Goal: Task Accomplishment & Management: Use online tool/utility

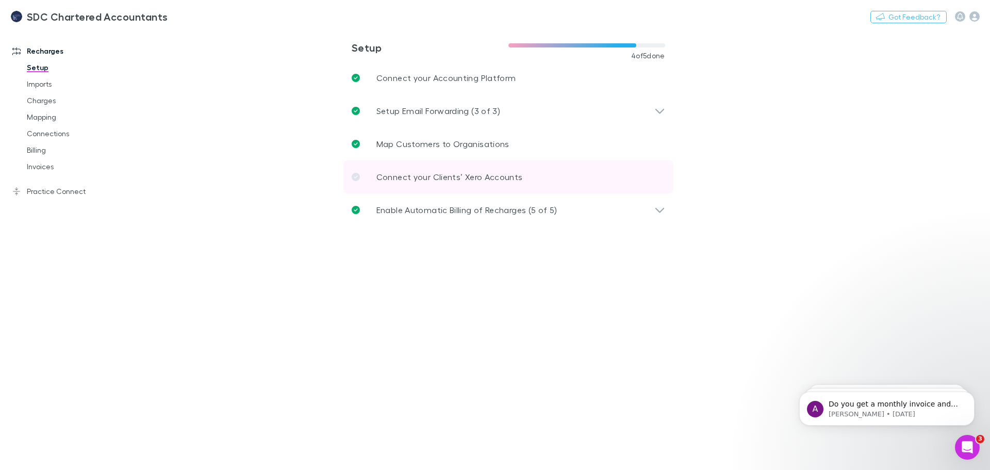
click at [488, 177] on p "Connect your Clients’ Xero Accounts" at bounding box center [449, 177] width 146 height 12
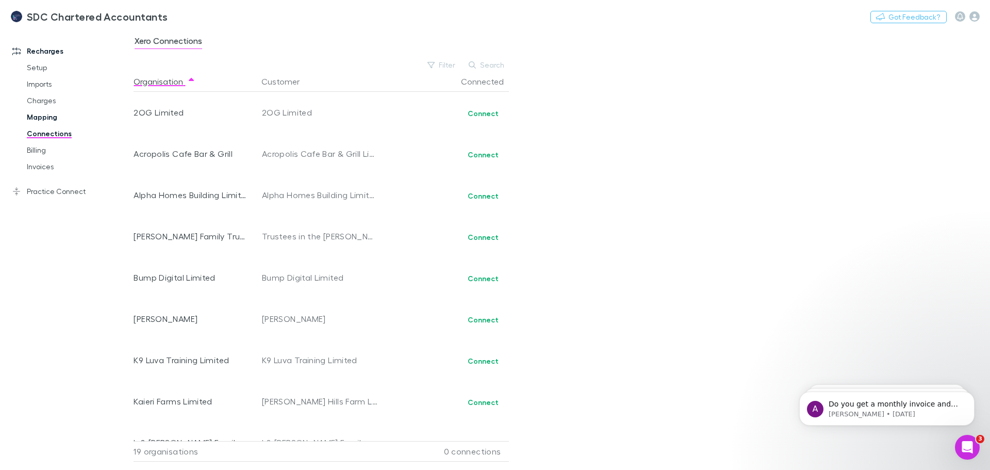
click at [36, 115] on link "Mapping" at bounding box center [77, 117] width 123 height 16
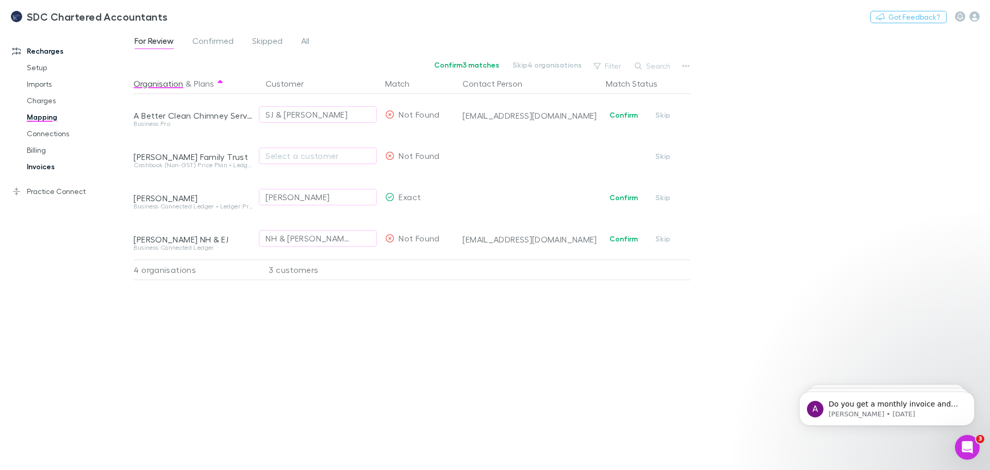
click at [45, 167] on link "Invoices" at bounding box center [77, 166] width 123 height 16
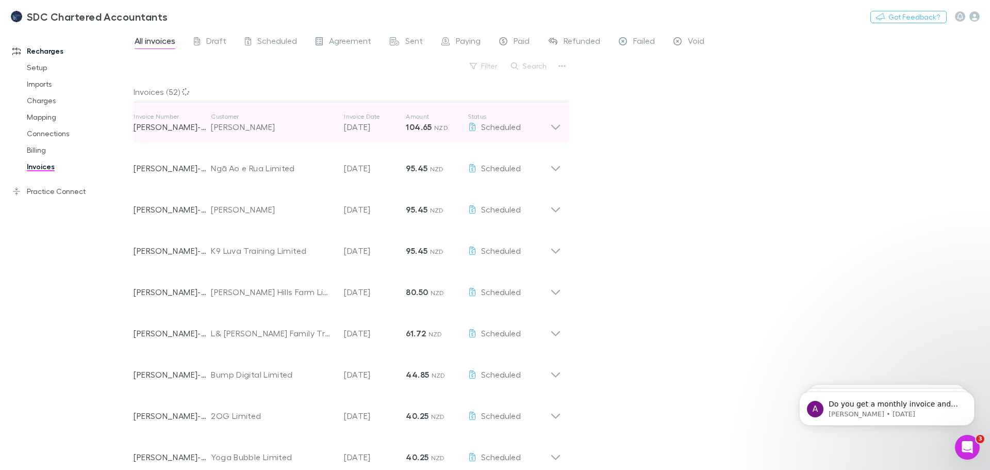
click at [555, 118] on icon at bounding box center [555, 122] width 11 height 21
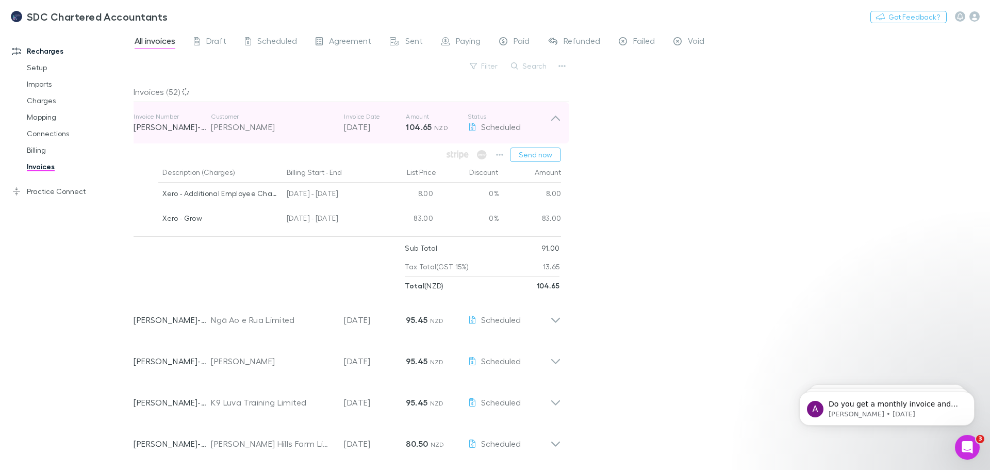
click at [555, 118] on icon at bounding box center [555, 122] width 11 height 21
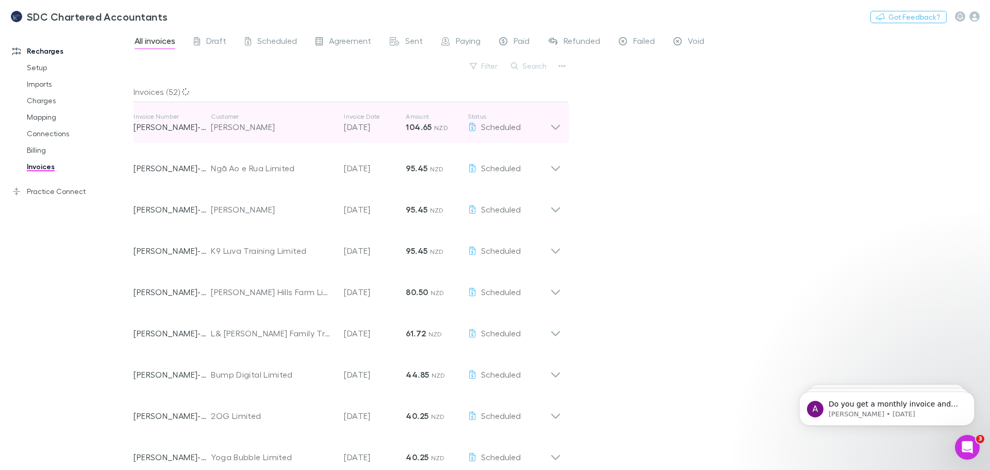
click at [551, 128] on icon at bounding box center [555, 122] width 11 height 21
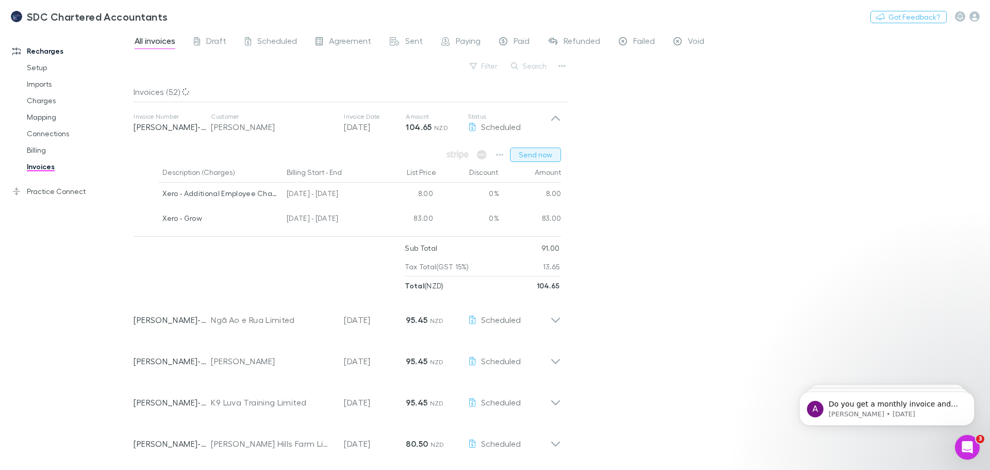
click at [543, 153] on button "Send now" at bounding box center [535, 154] width 51 height 14
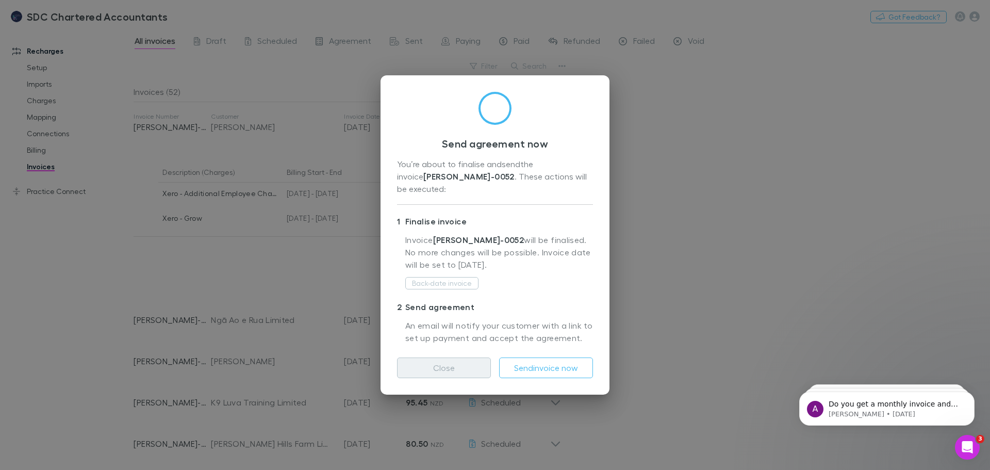
click at [455, 365] on button "Close" at bounding box center [444, 367] width 94 height 21
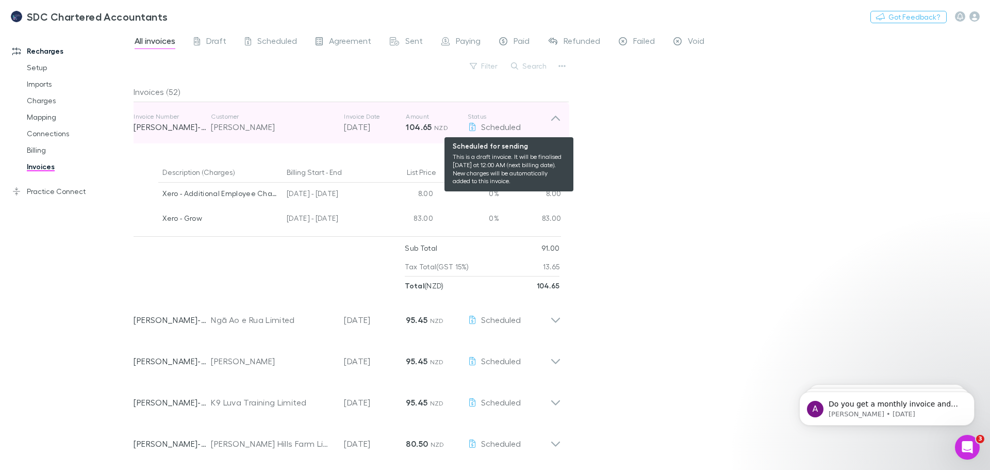
click at [484, 128] on span "Scheduled" at bounding box center [501, 127] width 40 height 10
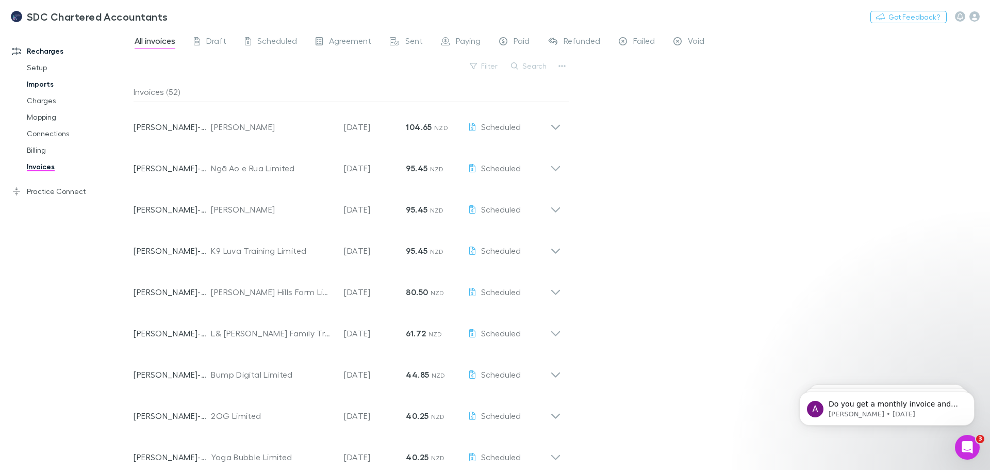
click at [36, 87] on link "Imports" at bounding box center [77, 84] width 123 height 16
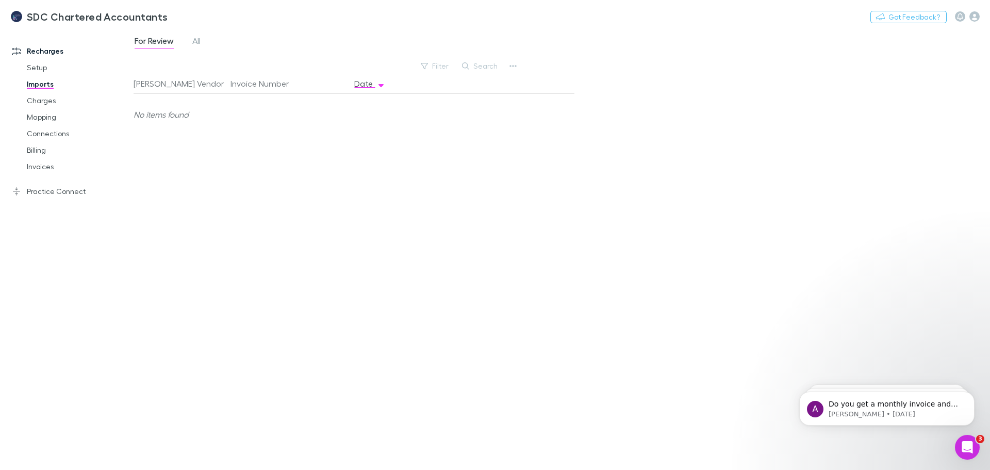
drag, startPoint x: 200, startPoint y: 45, endPoint x: 200, endPoint y: 66, distance: 21.1
click at [199, 44] on span "All" at bounding box center [196, 42] width 8 height 13
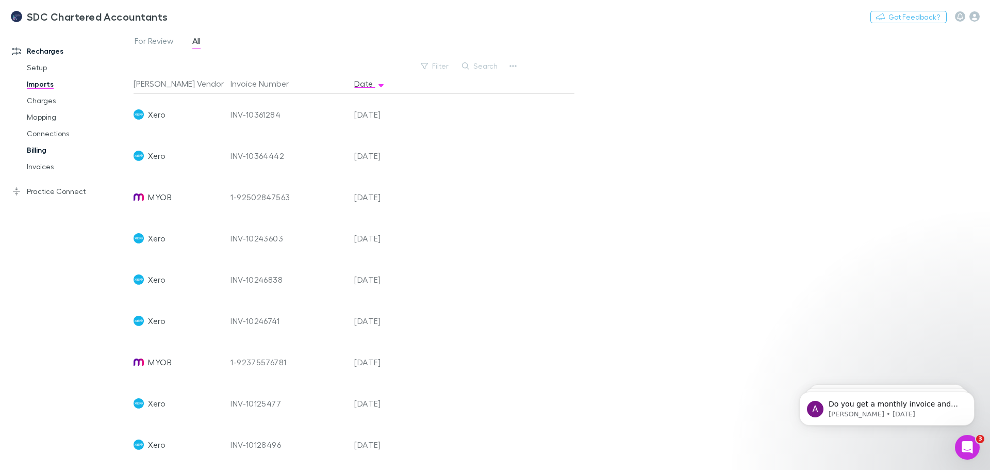
click at [39, 149] on link "Billing" at bounding box center [77, 150] width 123 height 16
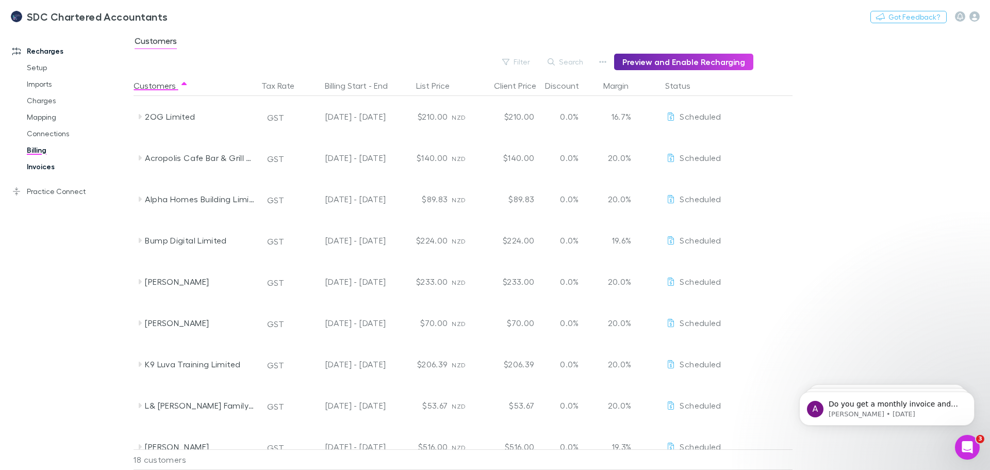
click at [42, 169] on link "Invoices" at bounding box center [77, 166] width 123 height 16
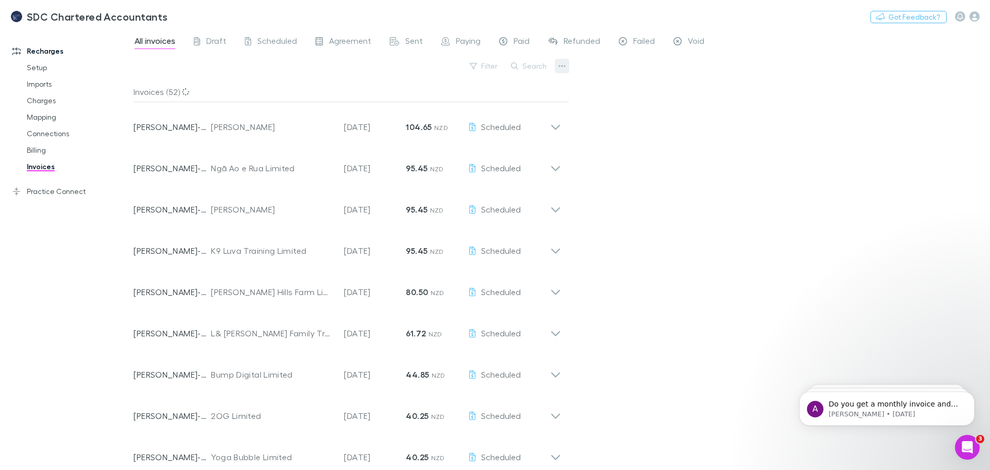
click at [560, 68] on icon "button" at bounding box center [561, 66] width 7 height 8
click at [672, 78] on div at bounding box center [495, 235] width 990 height 470
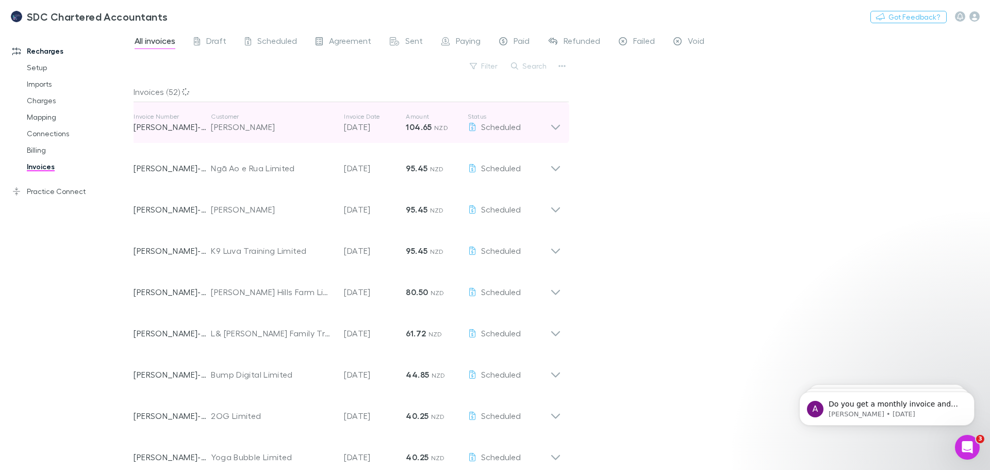
click at [544, 120] on p "Status" at bounding box center [509, 116] width 82 height 8
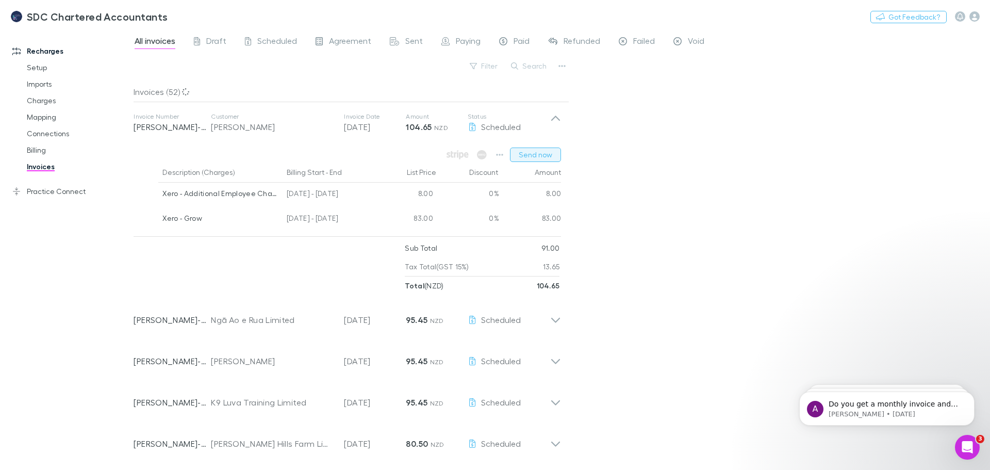
click at [541, 158] on button "Send now" at bounding box center [535, 154] width 51 height 14
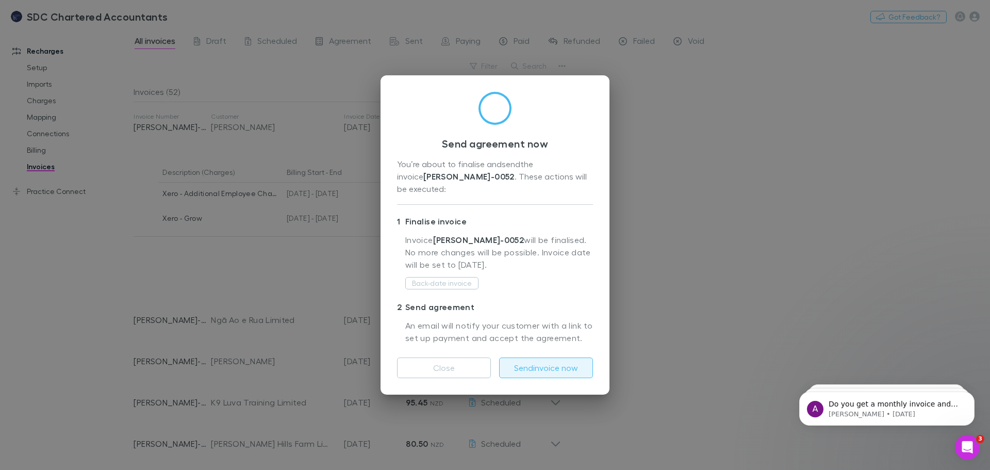
click at [557, 358] on button "Send invoice now" at bounding box center [546, 367] width 94 height 21
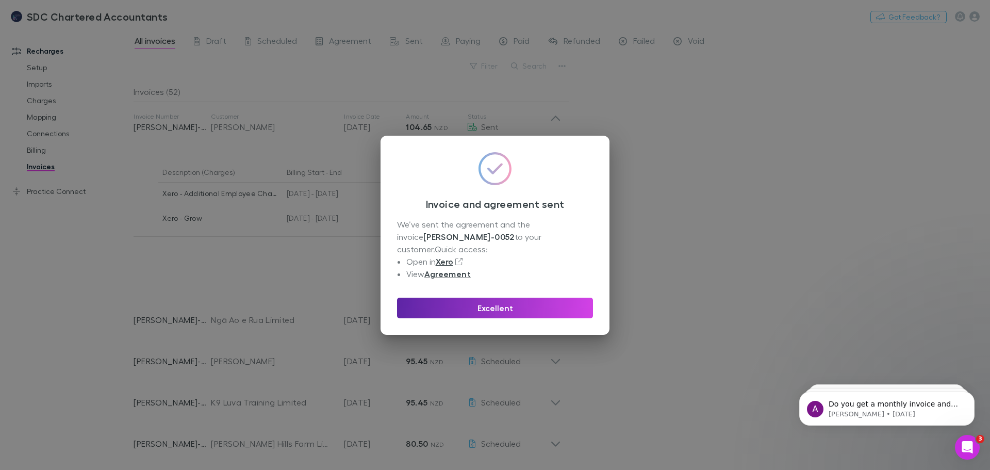
click at [453, 289] on div "Excellent" at bounding box center [495, 303] width 196 height 29
drag, startPoint x: 446, startPoint y: 293, endPoint x: 445, endPoint y: 301, distance: 7.8
click at [445, 301] on div "Excellent" at bounding box center [495, 303] width 196 height 29
click at [445, 301] on button "Excellent" at bounding box center [495, 308] width 196 height 21
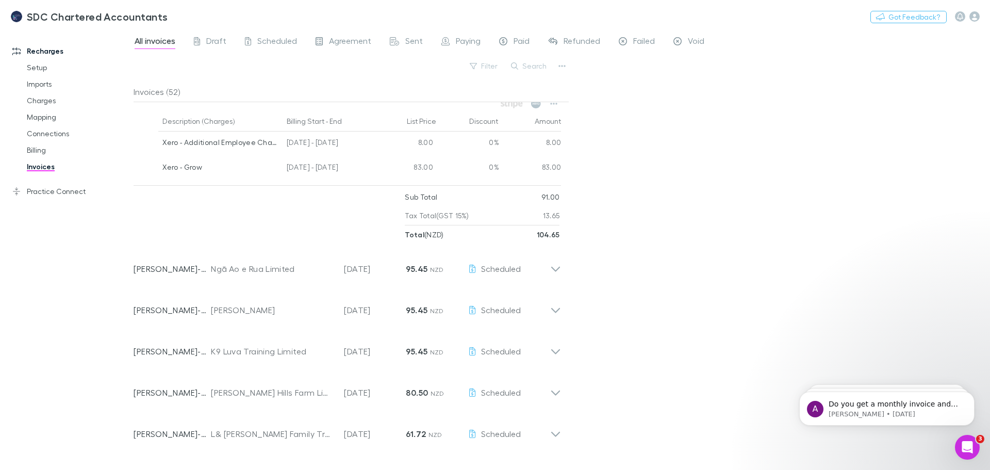
scroll to position [52, 0]
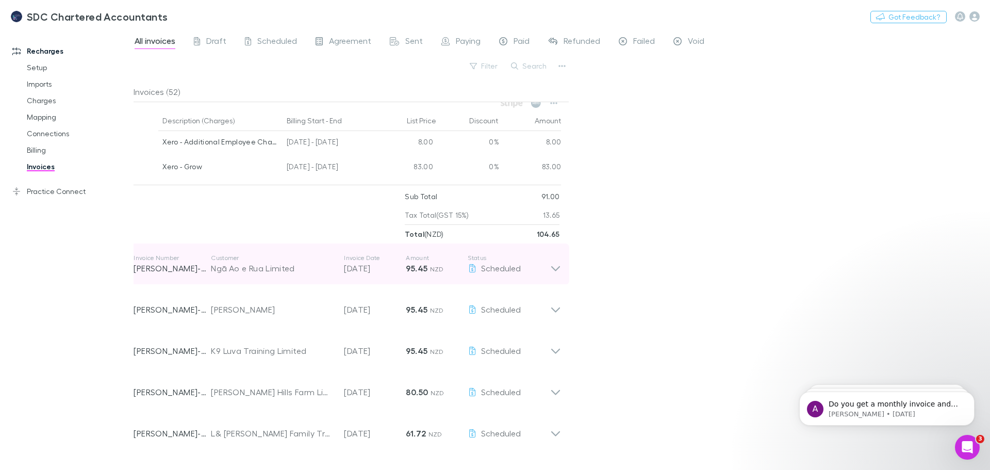
click at [555, 266] on icon at bounding box center [555, 264] width 11 height 21
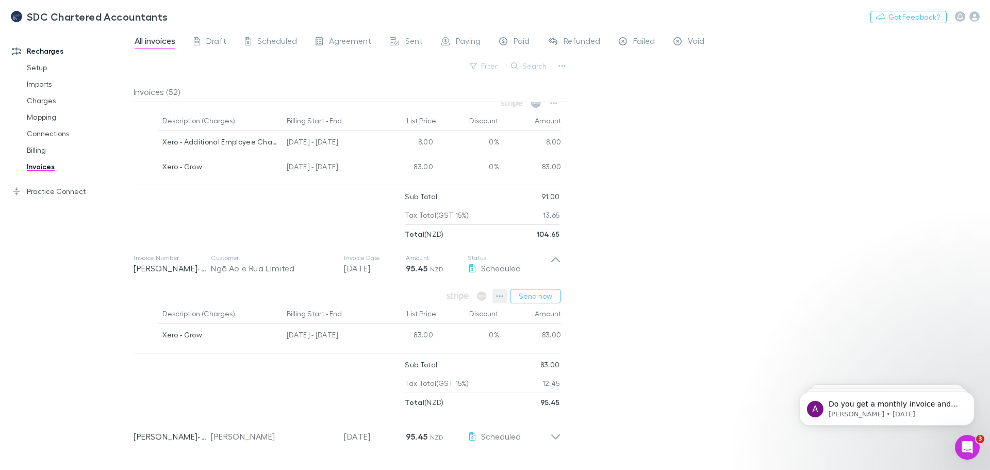
click at [504, 298] on button "button" at bounding box center [499, 296] width 14 height 14
click at [447, 340] on p "Send now" at bounding box center [436, 338] width 125 height 12
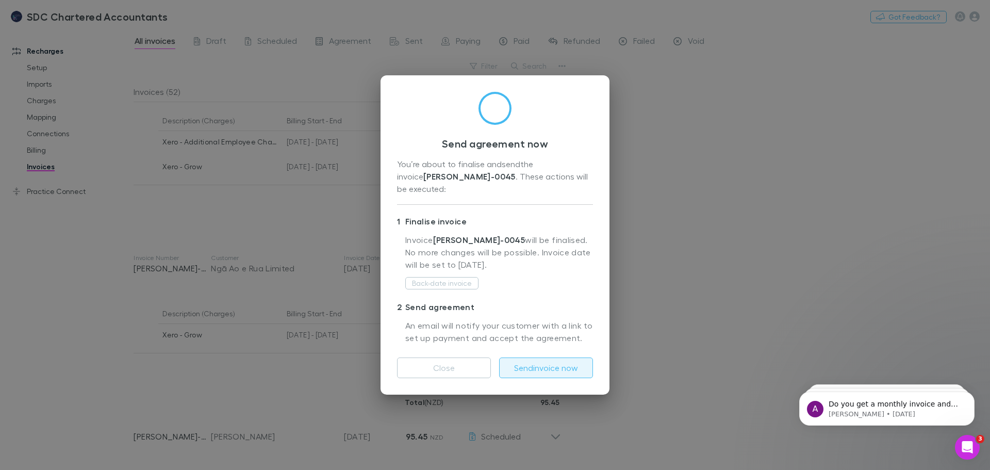
click at [546, 359] on button "Send invoice now" at bounding box center [546, 367] width 94 height 21
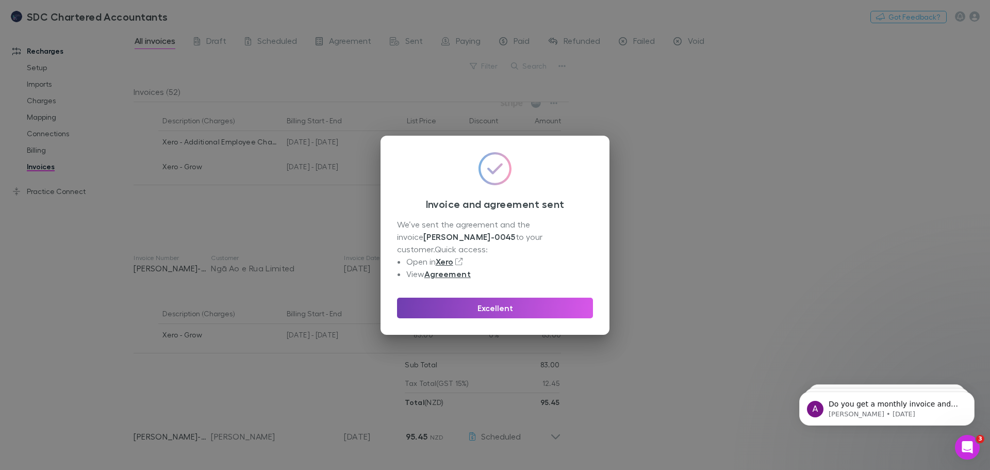
click at [534, 308] on button "Excellent" at bounding box center [495, 308] width 196 height 21
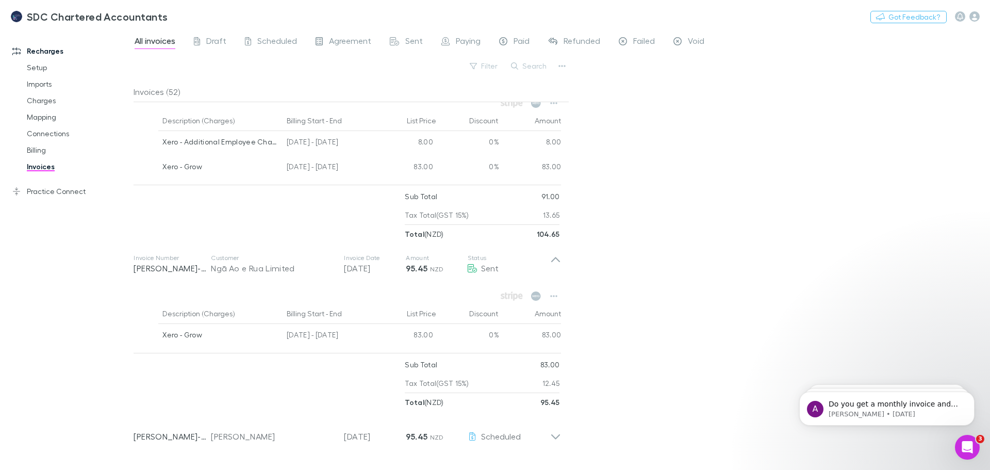
click at [779, 223] on div "All invoices Draft Scheduled Agreement Sent Paying Paid Refunded Failed Void Fi…" at bounding box center [562, 249] width 856 height 441
click at [832, 150] on div "All invoices Draft Scheduled Agreement Sent Paying Paid Refunded Failed Void Fi…" at bounding box center [562, 249] width 856 height 441
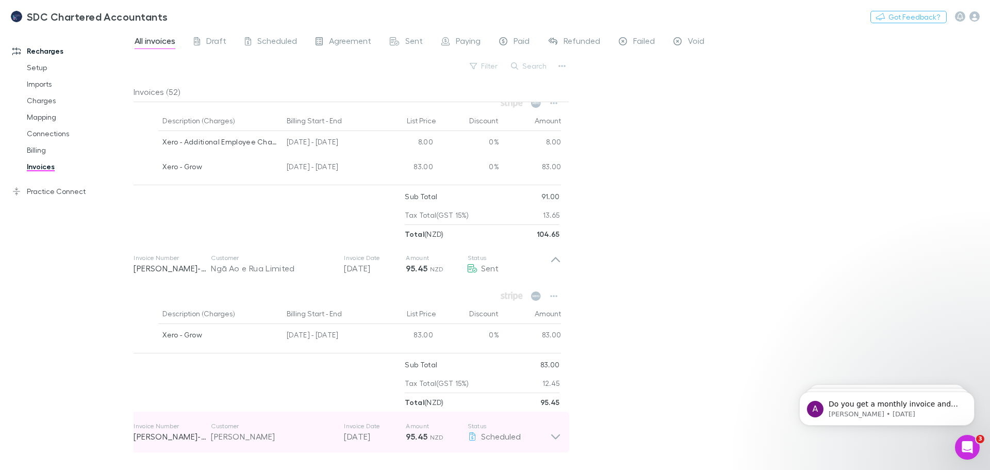
click at [555, 438] on icon at bounding box center [555, 436] width 9 height 5
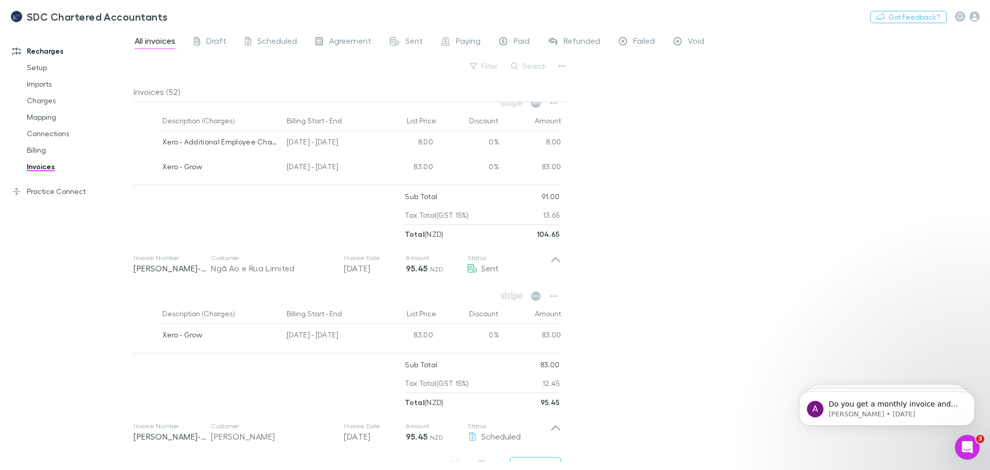
click at [931, 268] on div "All invoices Draft Scheduled Agreement Sent Paying Paid Refunded Failed Void Fi…" at bounding box center [562, 249] width 856 height 441
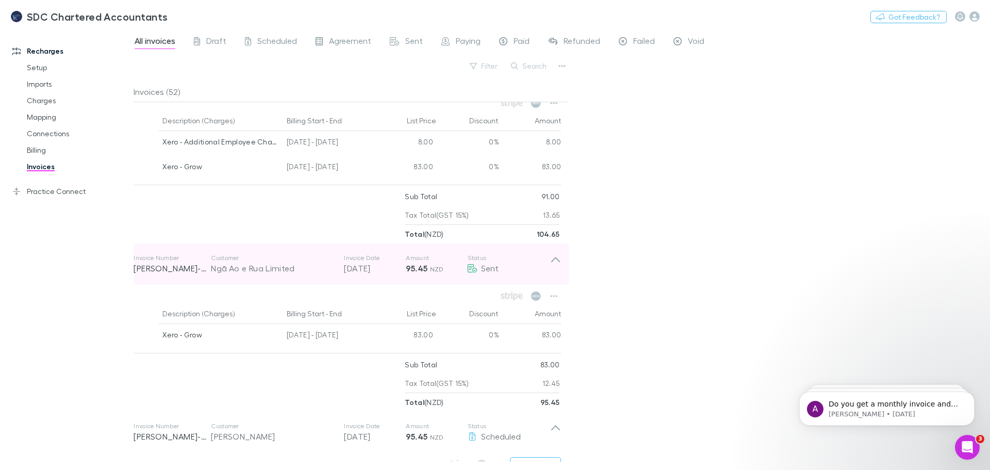
click at [546, 259] on p "Status" at bounding box center [509, 258] width 82 height 8
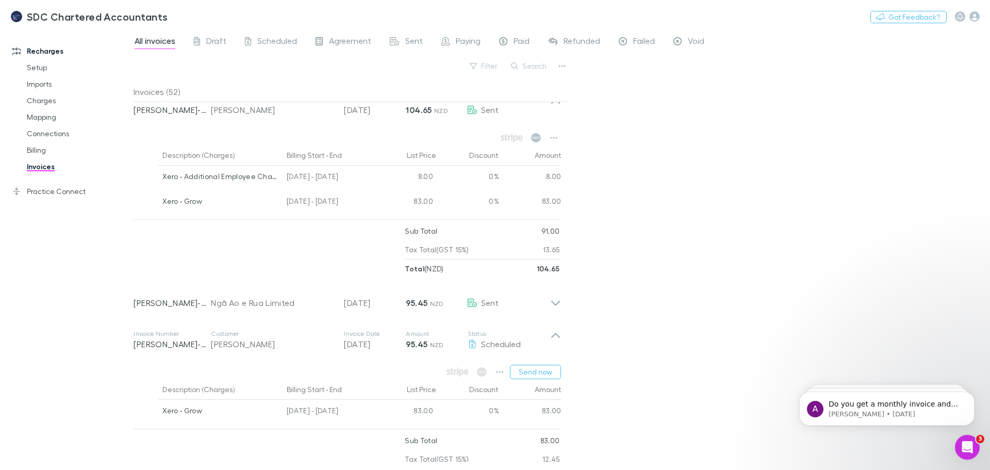
scroll to position [0, 0]
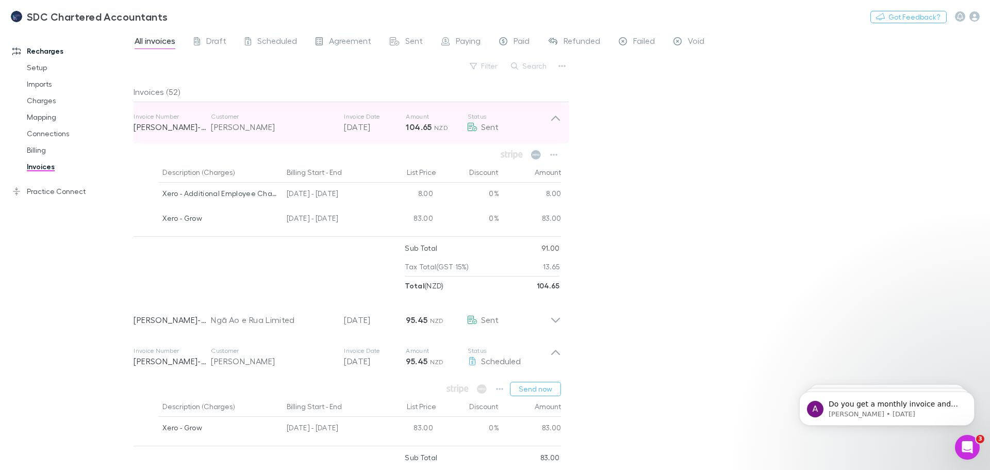
click at [556, 115] on icon at bounding box center [555, 122] width 11 height 21
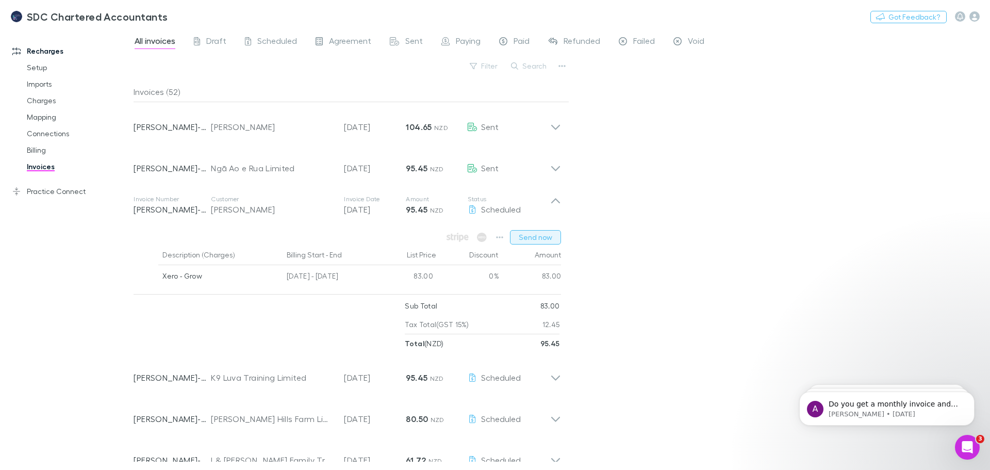
click at [533, 238] on button "Send now" at bounding box center [535, 237] width 51 height 14
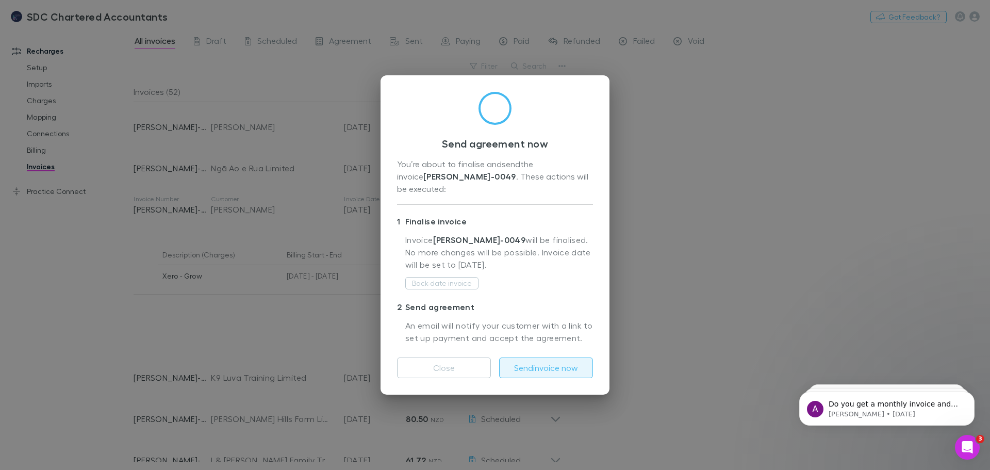
click at [557, 361] on button "Send invoice now" at bounding box center [546, 367] width 94 height 21
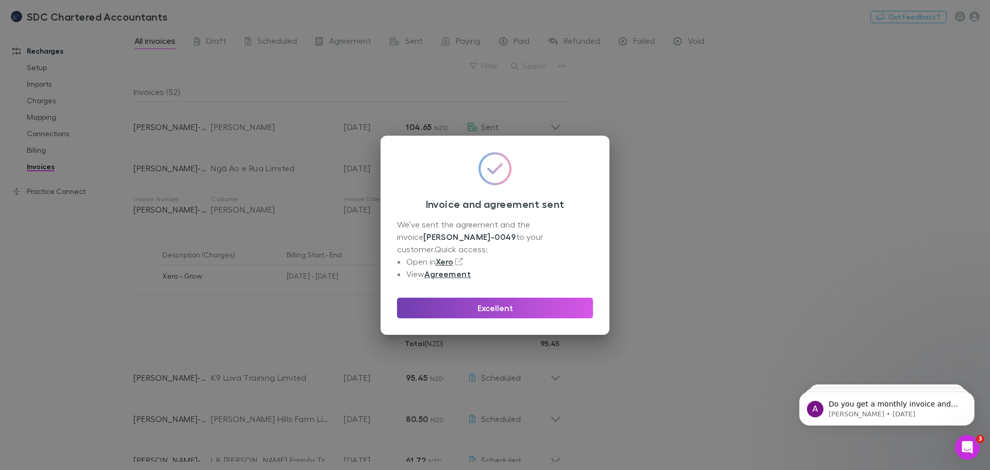
click at [534, 298] on button "Excellent" at bounding box center [495, 308] width 196 height 21
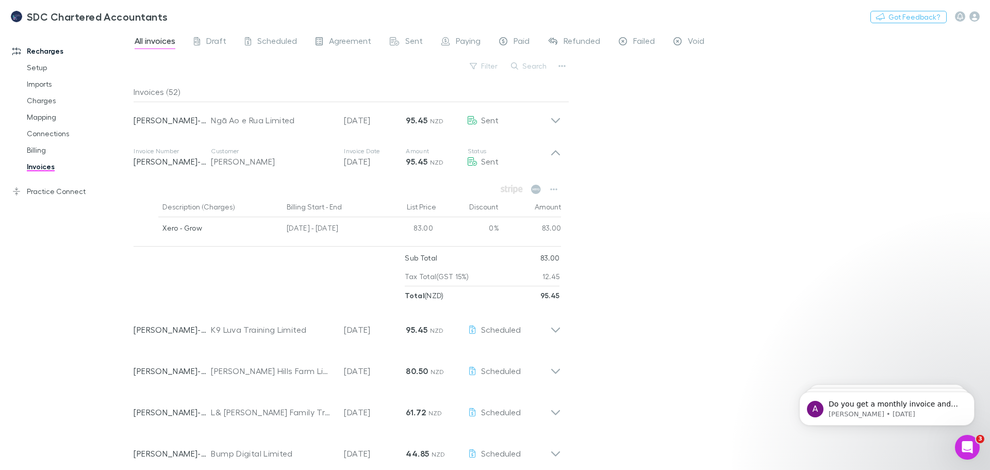
scroll to position [103, 0]
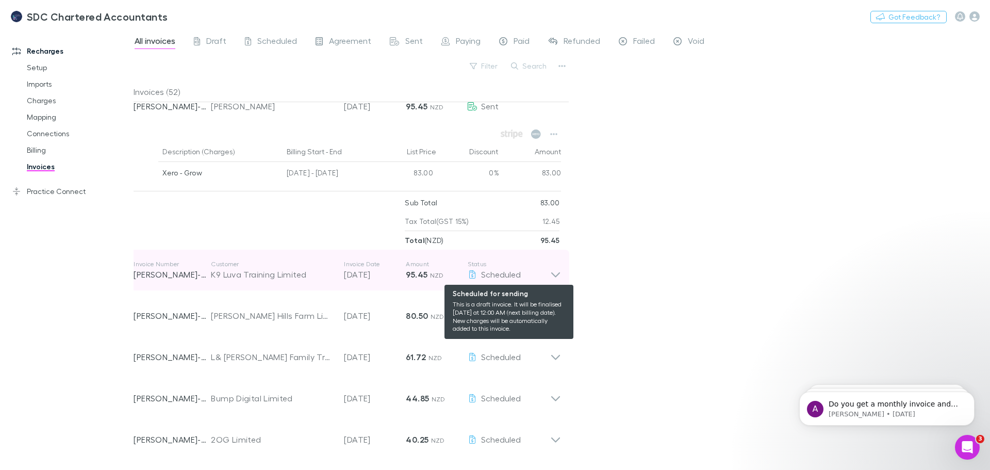
click at [554, 273] on icon at bounding box center [555, 270] width 11 height 21
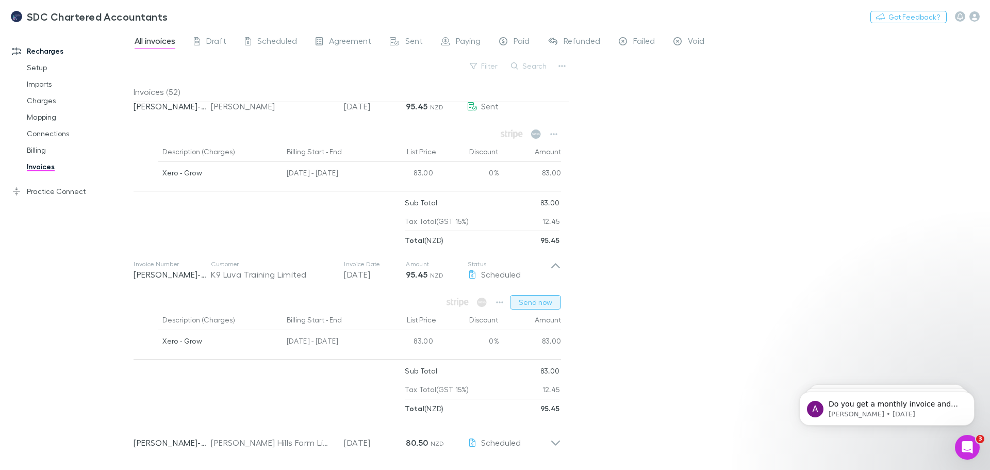
click at [549, 306] on button "Send now" at bounding box center [535, 302] width 51 height 14
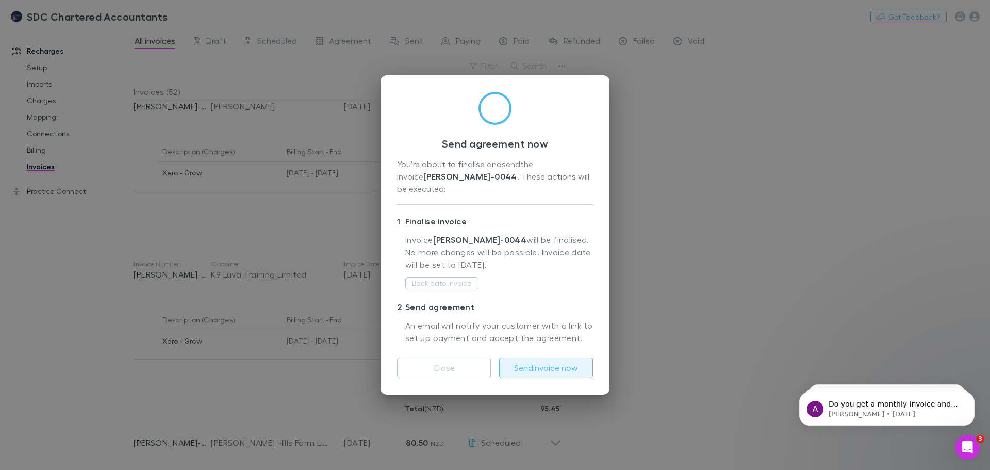
click at [548, 364] on button "Send invoice now" at bounding box center [546, 367] width 94 height 21
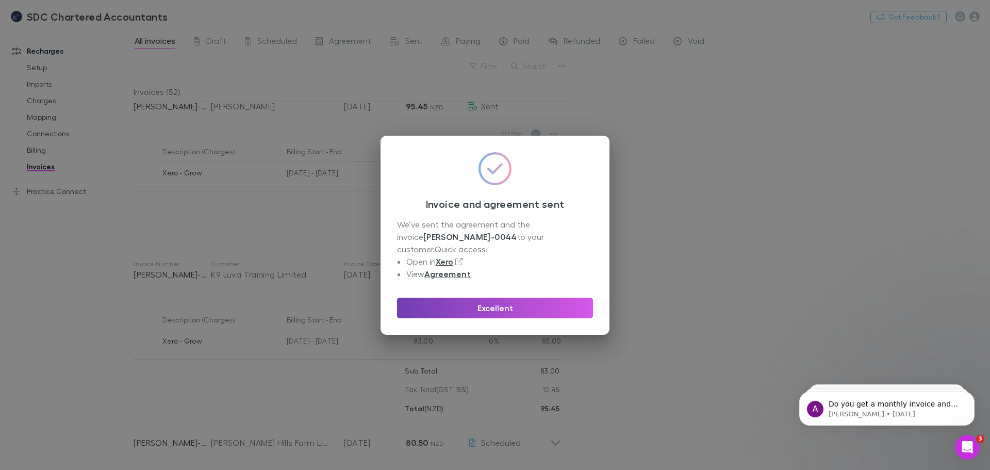
drag, startPoint x: 540, startPoint y: 303, endPoint x: 656, endPoint y: 403, distance: 153.9
click at [540, 303] on button "Excellent" at bounding box center [495, 308] width 196 height 21
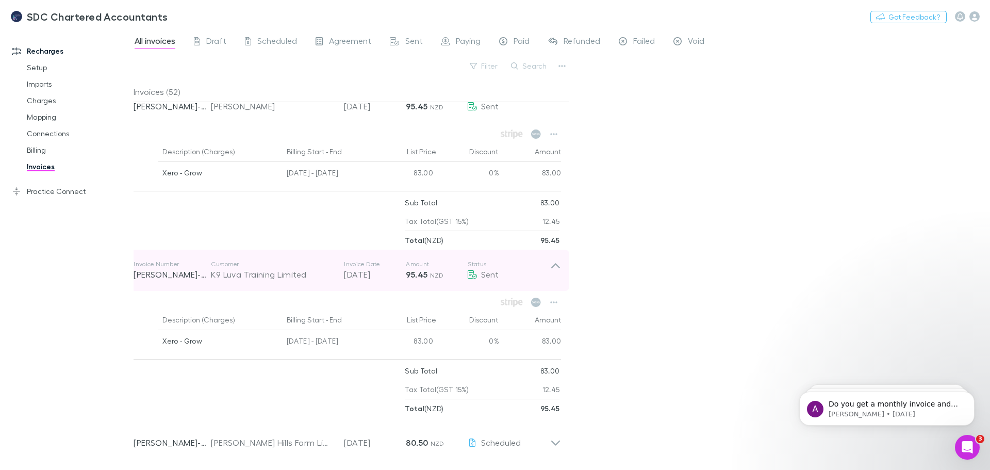
click at [559, 268] on icon at bounding box center [555, 265] width 9 height 5
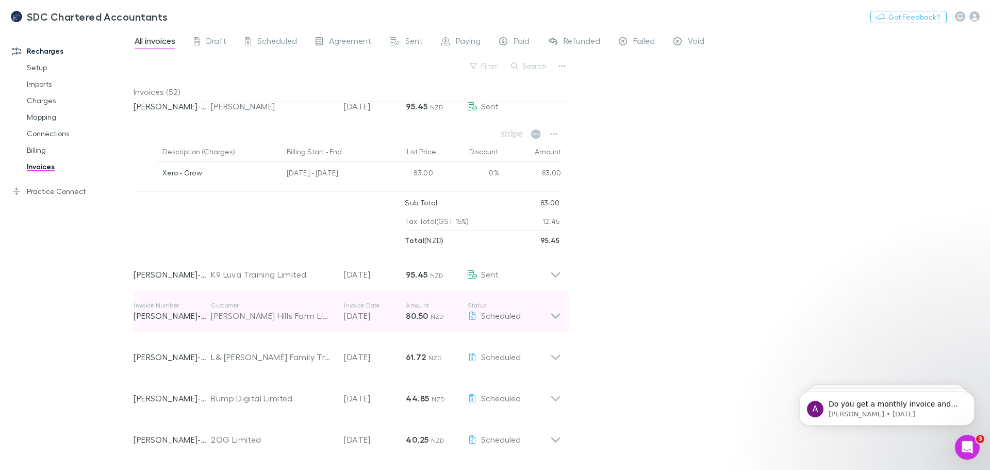
click at [550, 323] on div "Invoice Number [PERSON_NAME]-0043 Customer [PERSON_NAME] Hills Farm Limited Inv…" at bounding box center [342, 311] width 417 height 37
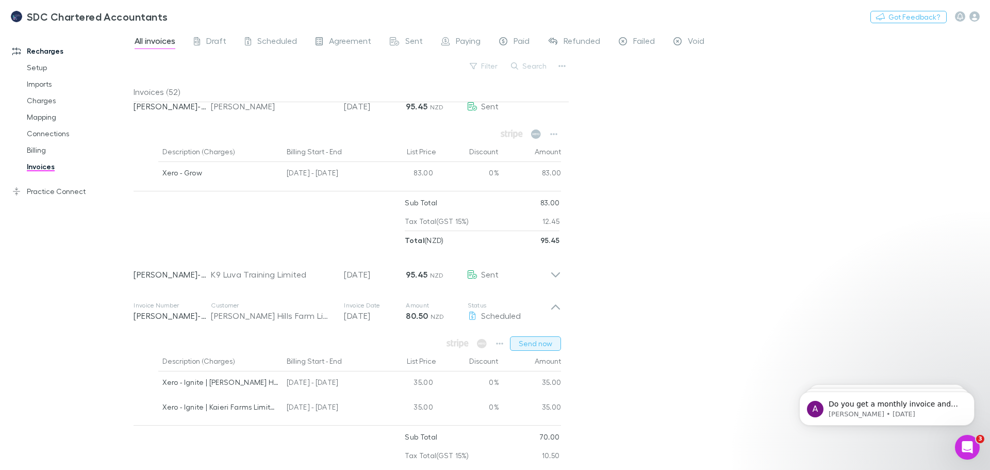
click at [536, 345] on button "Send now" at bounding box center [535, 343] width 51 height 14
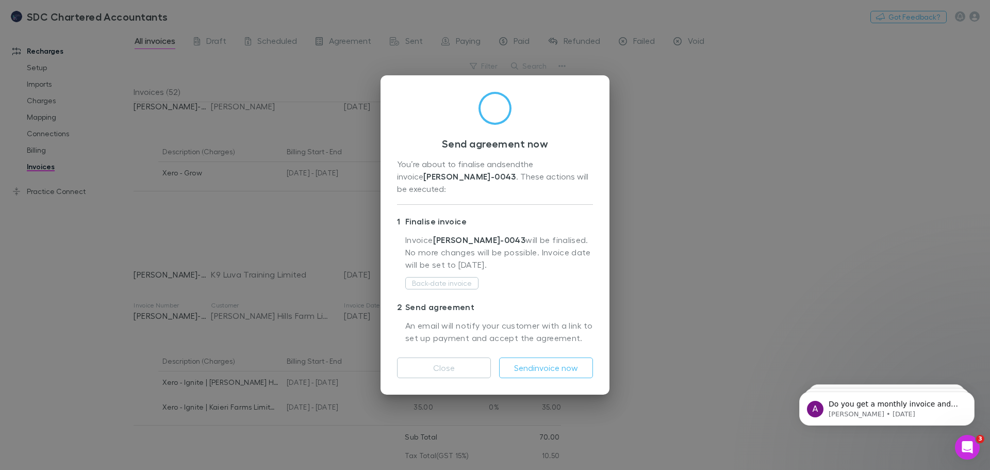
drag, startPoint x: 541, startPoint y: 358, endPoint x: 509, endPoint y: 327, distance: 44.5
click at [540, 358] on button "Send invoice now" at bounding box center [546, 367] width 94 height 21
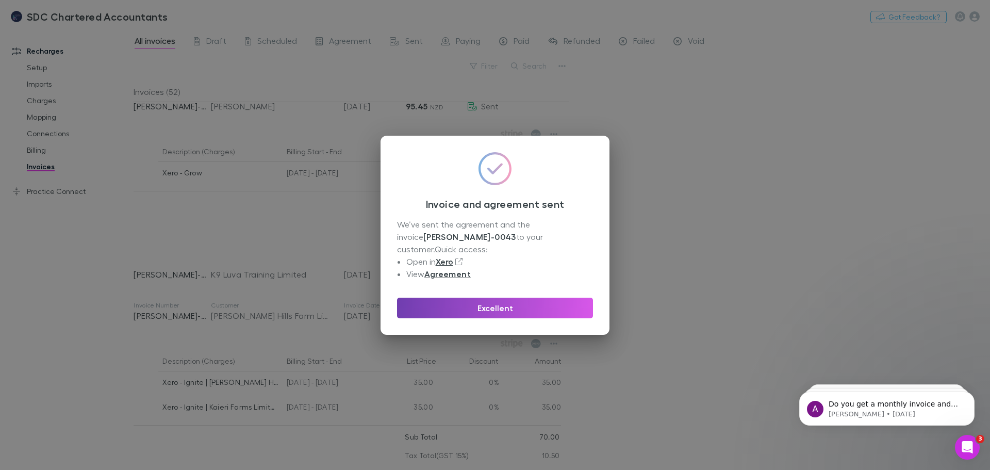
click at [553, 300] on button "Excellent" at bounding box center [495, 308] width 196 height 21
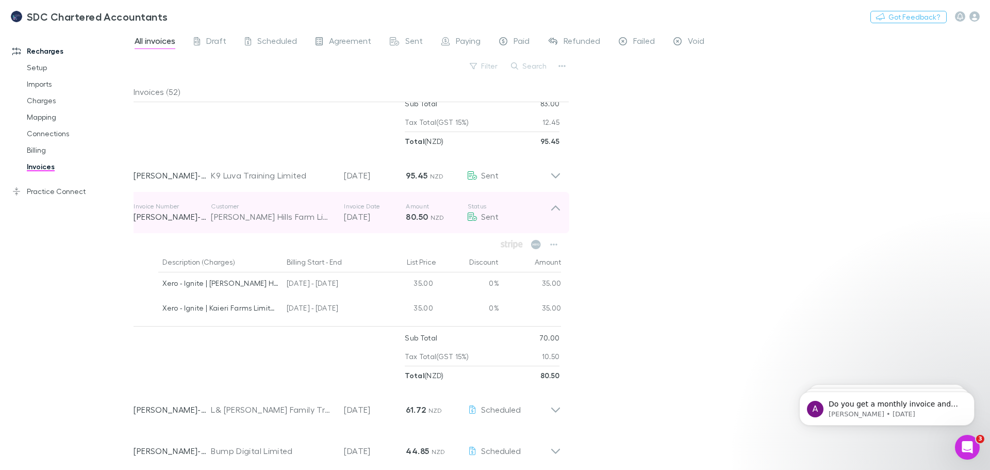
scroll to position [206, 0]
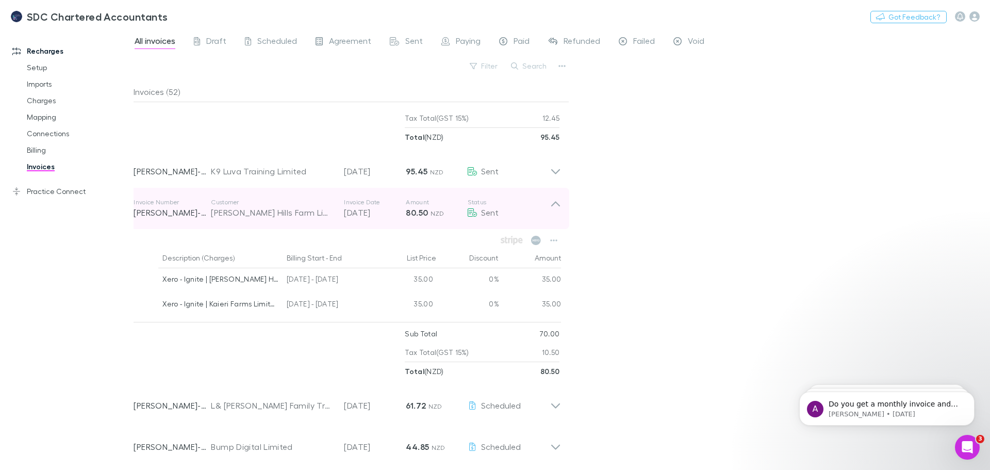
click at [555, 204] on icon at bounding box center [555, 208] width 11 height 21
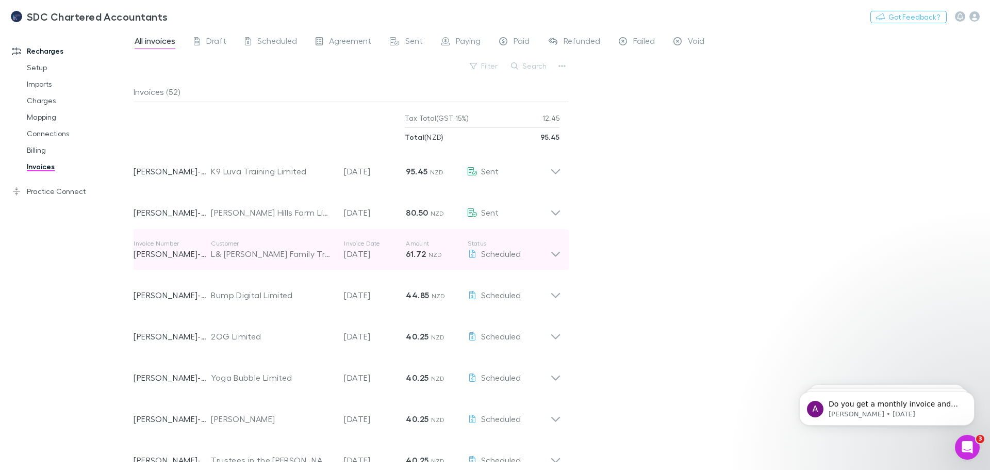
click at [558, 250] on icon at bounding box center [555, 249] width 11 height 21
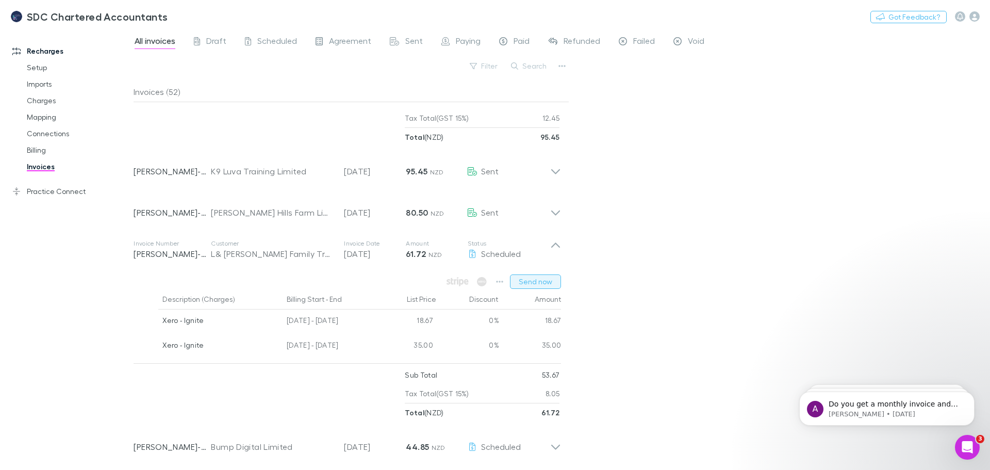
click at [542, 280] on button "Send now" at bounding box center [535, 281] width 51 height 14
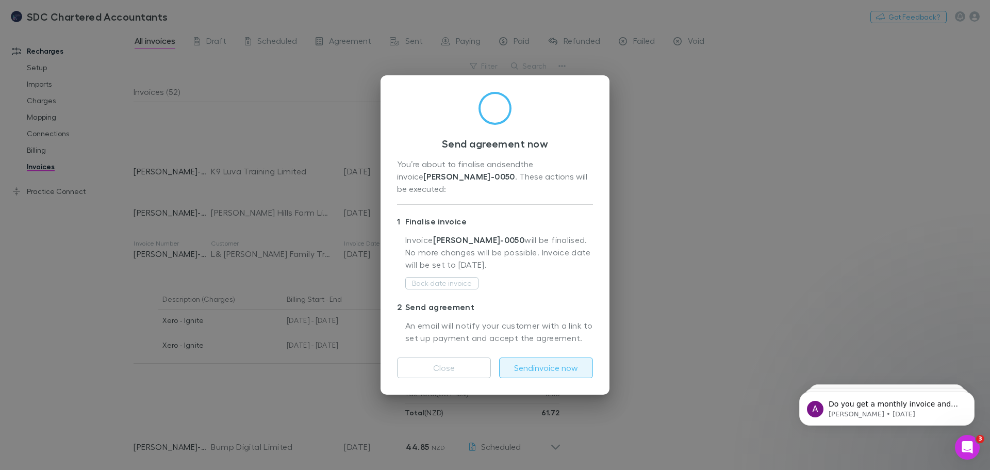
click at [546, 368] on button "Send invoice now" at bounding box center [546, 367] width 94 height 21
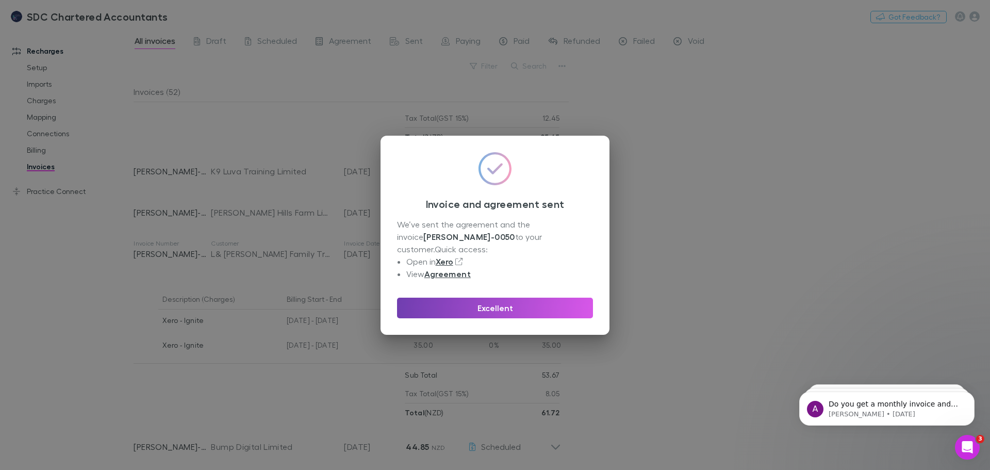
click at [472, 298] on button "Excellent" at bounding box center [495, 308] width 196 height 21
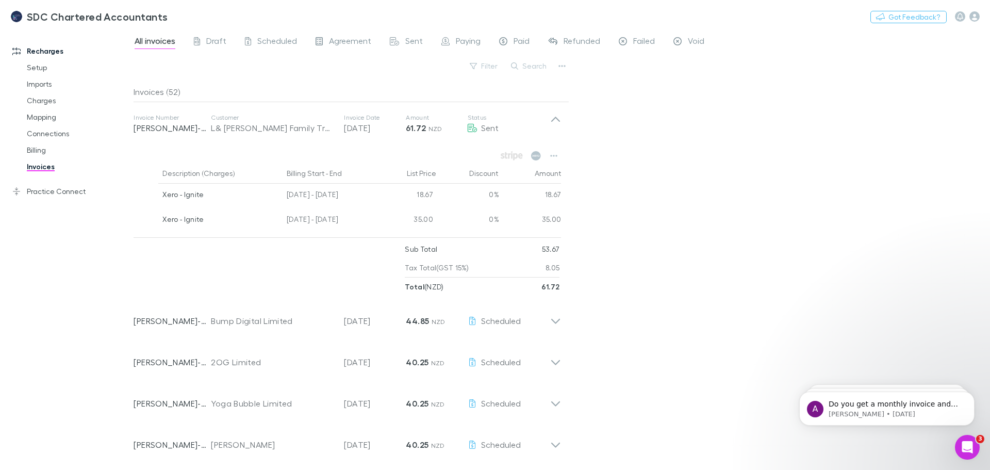
scroll to position [361, 0]
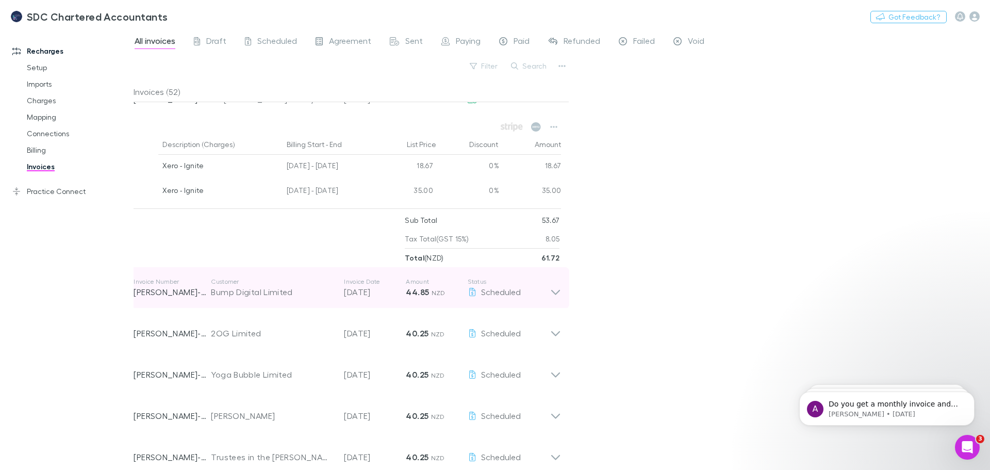
click at [552, 292] on icon at bounding box center [555, 287] width 11 height 21
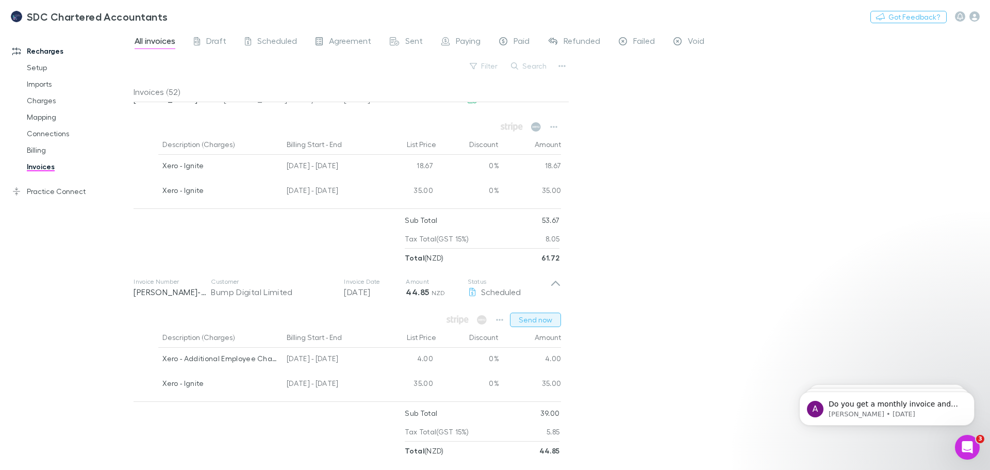
click at [544, 319] on button "Send now" at bounding box center [535, 319] width 51 height 14
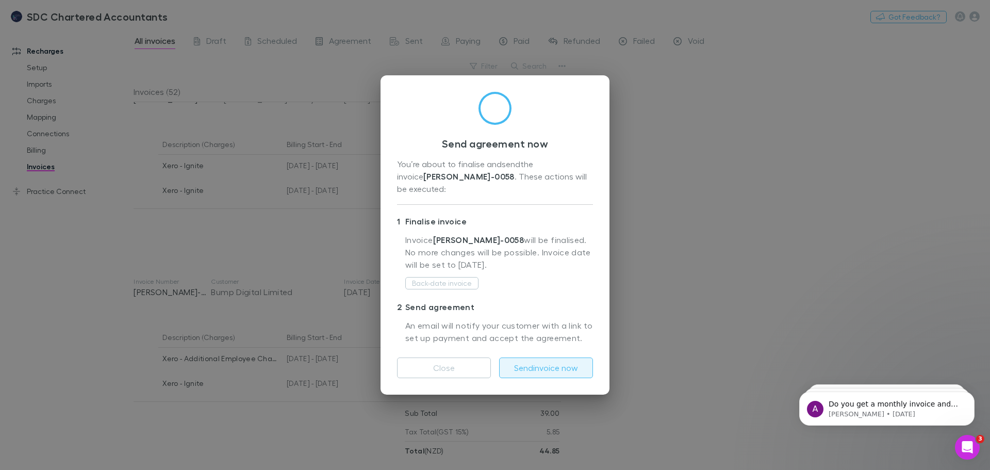
click at [548, 362] on button "Send invoice now" at bounding box center [546, 367] width 94 height 21
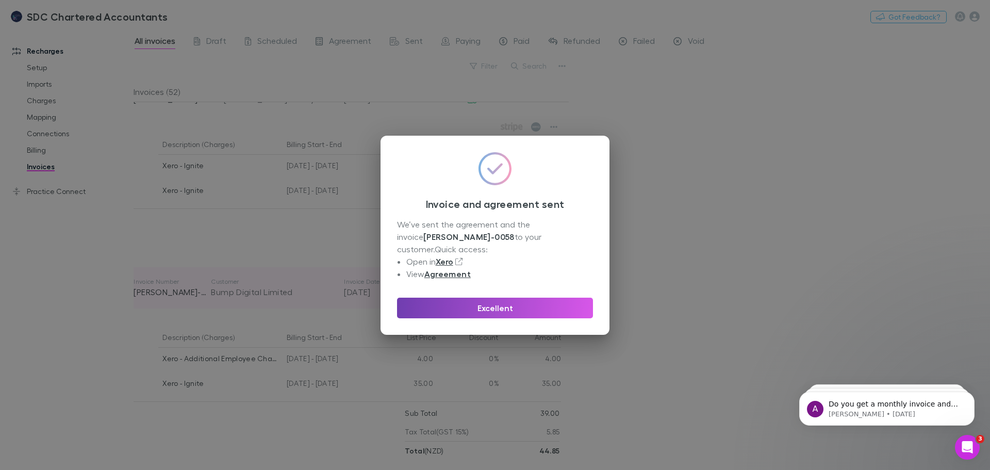
drag, startPoint x: 484, startPoint y: 298, endPoint x: 449, endPoint y: 299, distance: 35.6
click at [484, 298] on button "Excellent" at bounding box center [495, 308] width 196 height 21
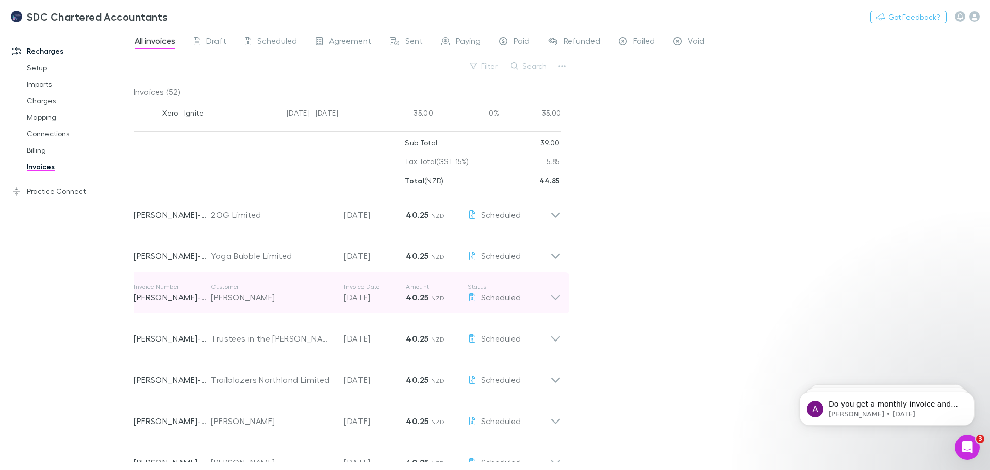
scroll to position [722, 0]
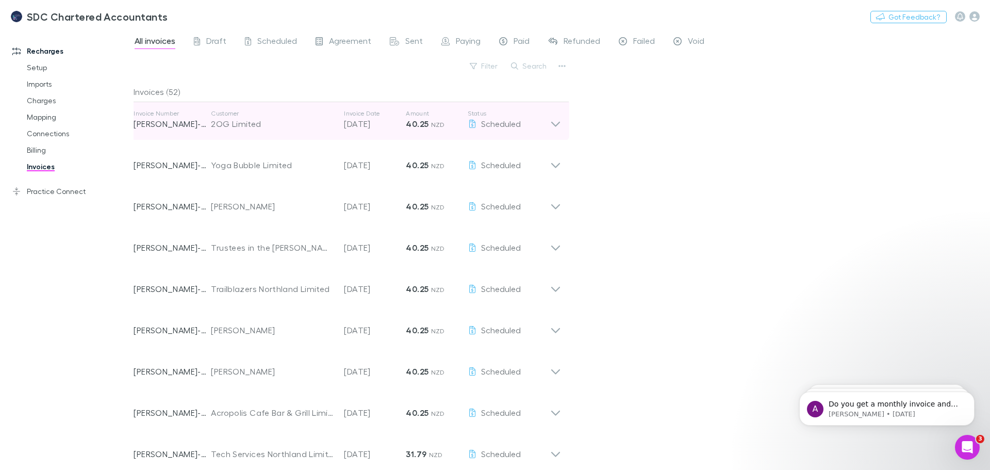
click at [555, 122] on icon at bounding box center [555, 119] width 11 height 21
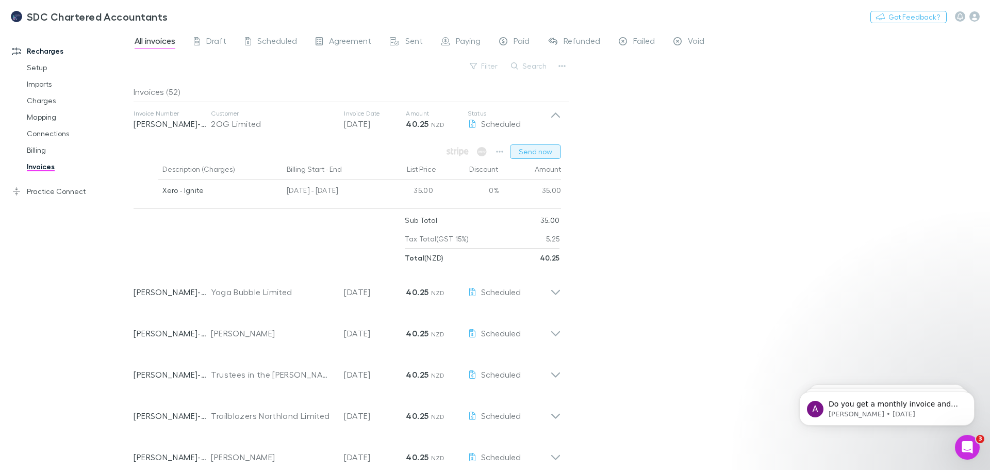
click at [547, 156] on button "Send now" at bounding box center [535, 151] width 51 height 14
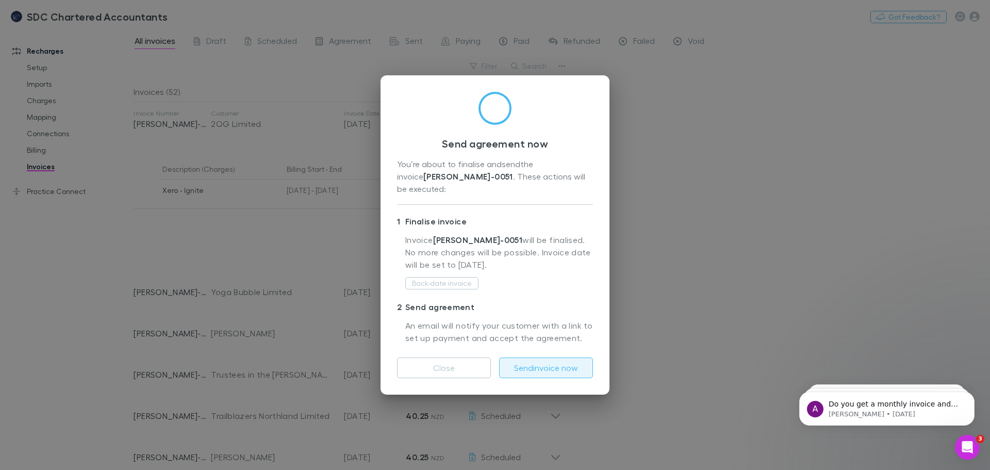
click at [549, 361] on button "Send invoice now" at bounding box center [546, 367] width 94 height 21
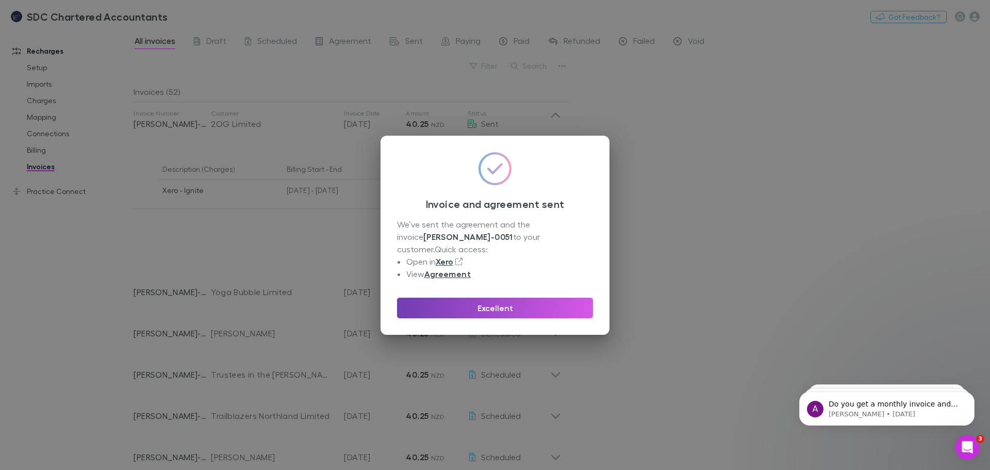
click at [538, 298] on button "Excellent" at bounding box center [495, 308] width 196 height 21
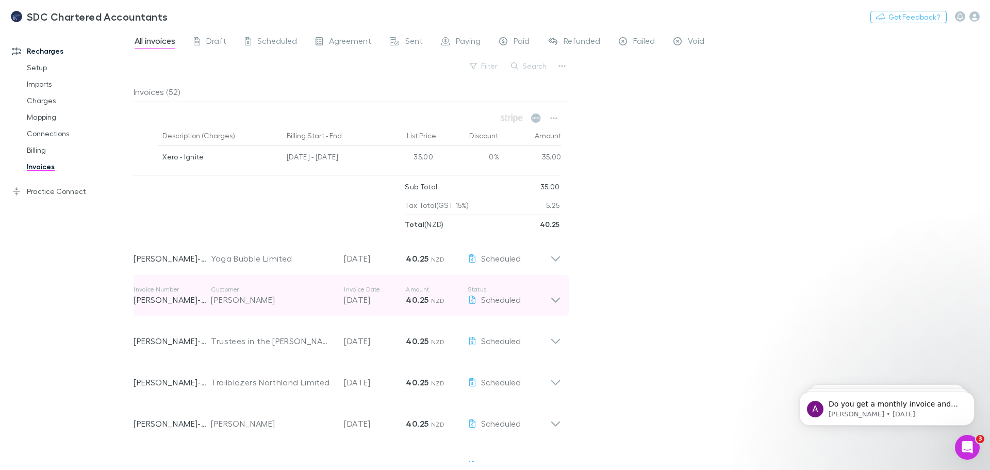
scroll to position [773, 0]
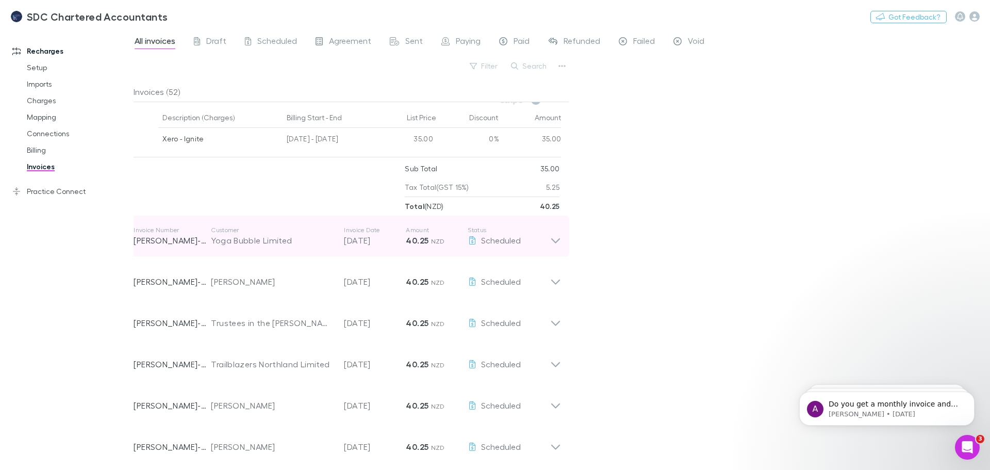
click at [558, 240] on icon at bounding box center [555, 236] width 11 height 21
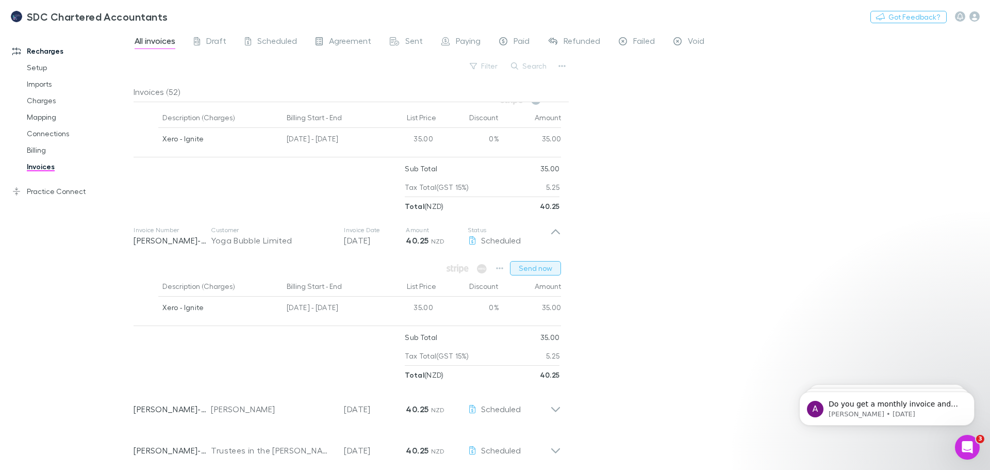
click at [545, 265] on button "Send now" at bounding box center [535, 268] width 51 height 14
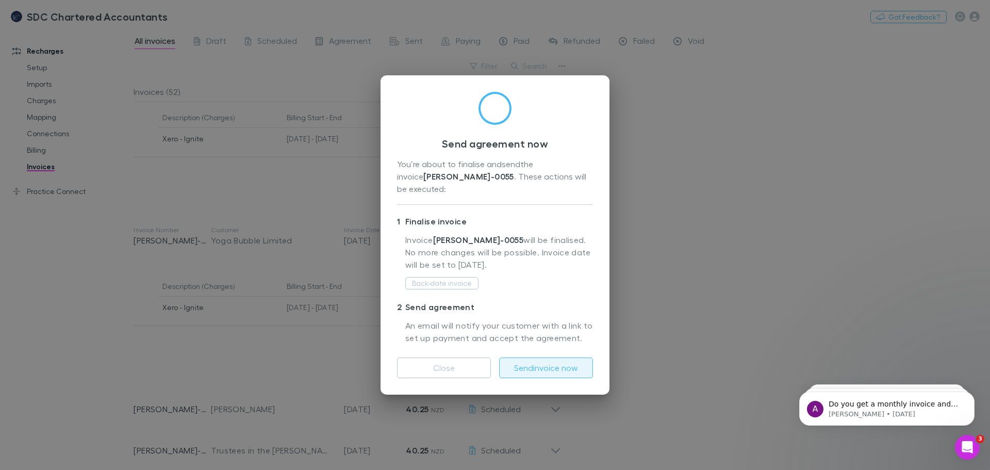
click at [549, 361] on button "Send invoice now" at bounding box center [546, 367] width 94 height 21
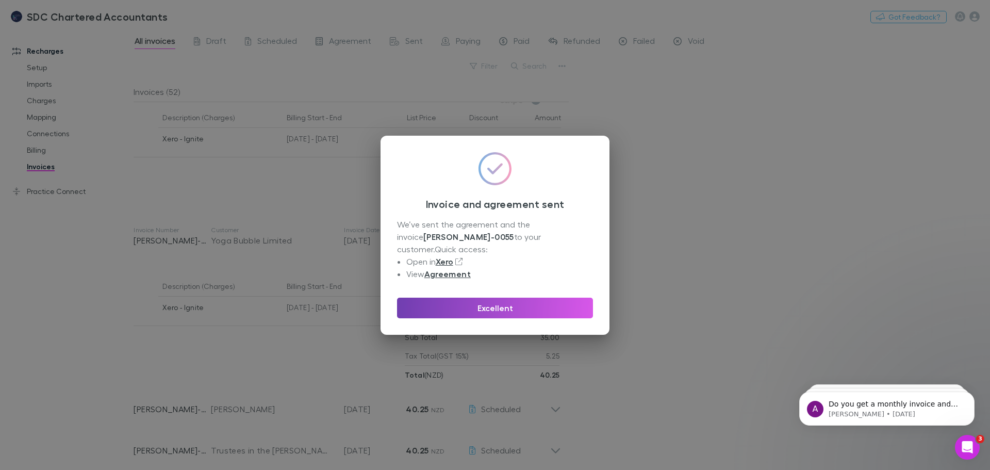
click at [555, 304] on button "Excellent" at bounding box center [495, 308] width 196 height 21
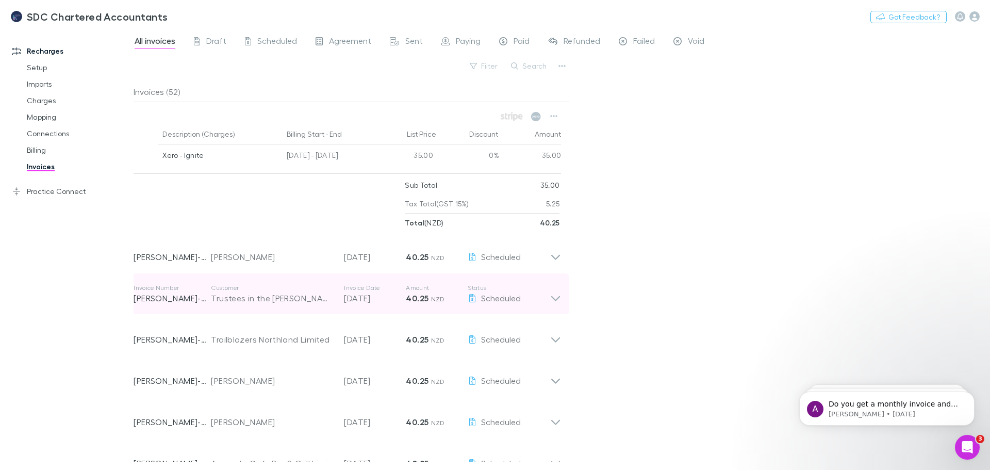
scroll to position [928, 0]
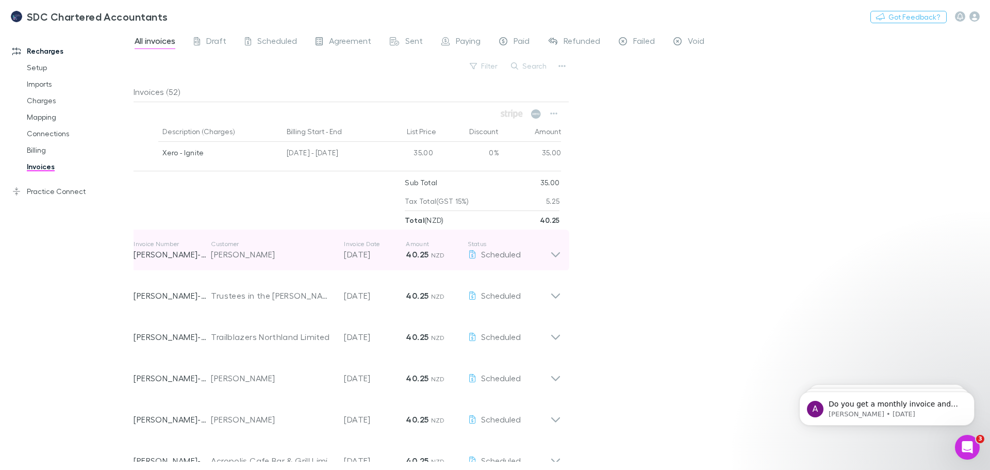
click at [559, 250] on icon at bounding box center [555, 250] width 11 height 21
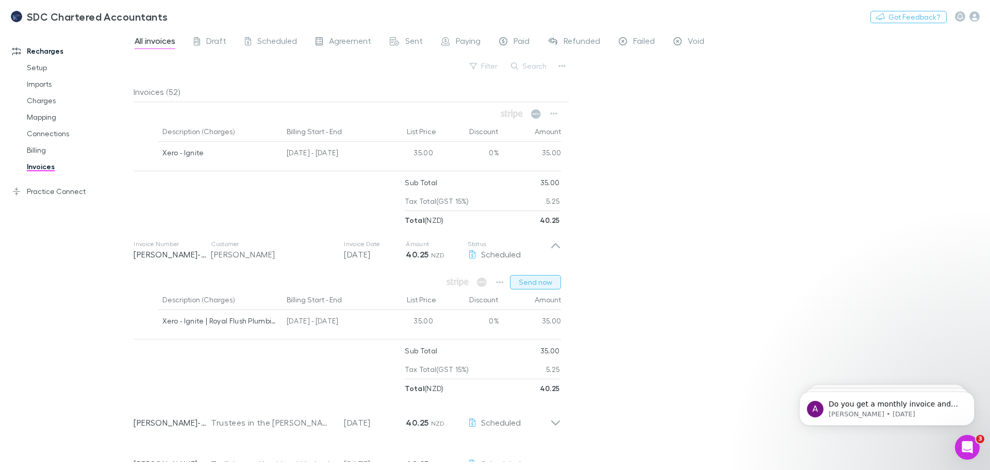
click at [540, 279] on button "Send now" at bounding box center [535, 282] width 51 height 14
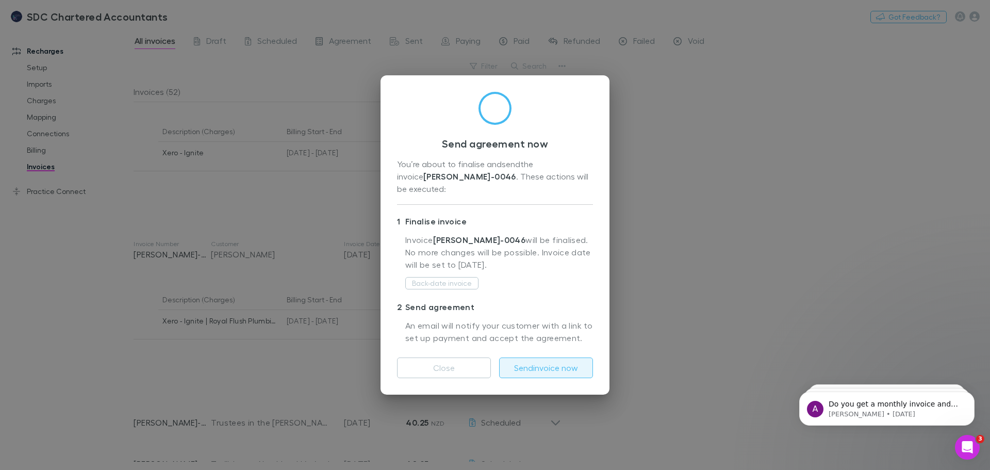
click at [559, 362] on button "Send invoice now" at bounding box center [546, 367] width 94 height 21
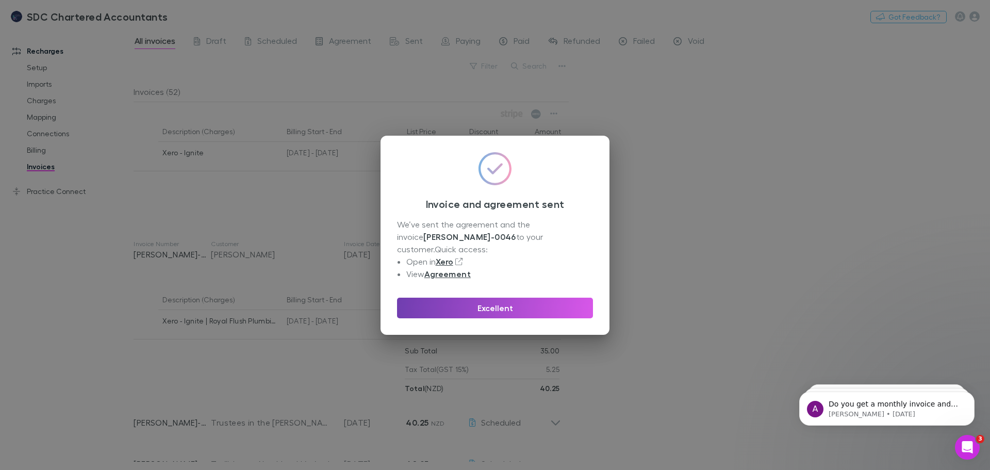
click at [508, 307] on button "Excellent" at bounding box center [495, 308] width 196 height 21
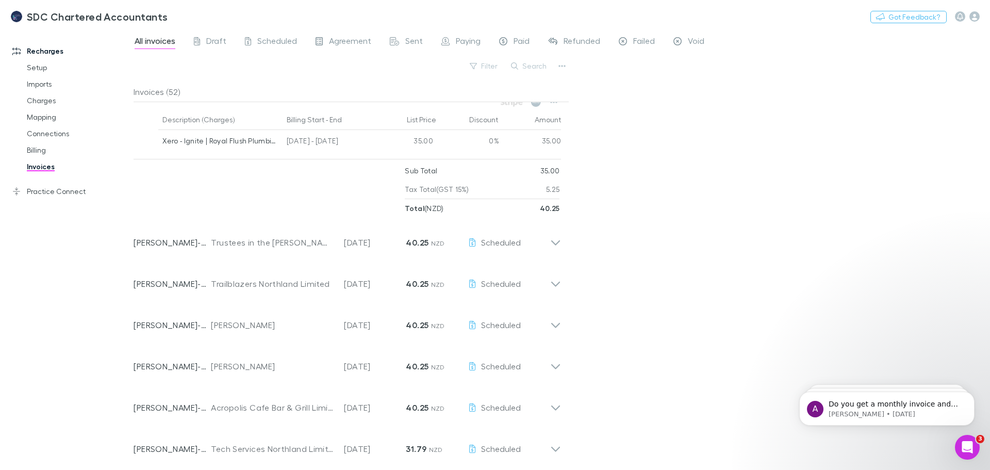
scroll to position [1134, 0]
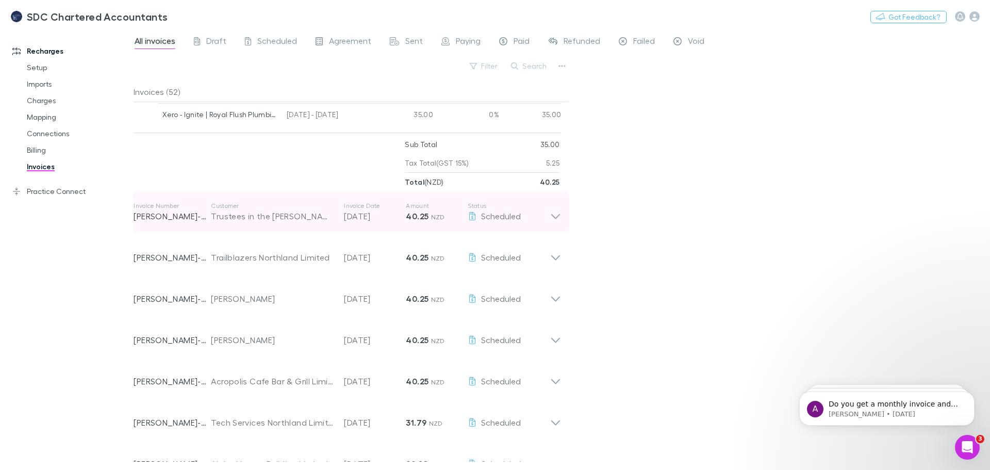
click at [558, 213] on icon at bounding box center [555, 212] width 11 height 21
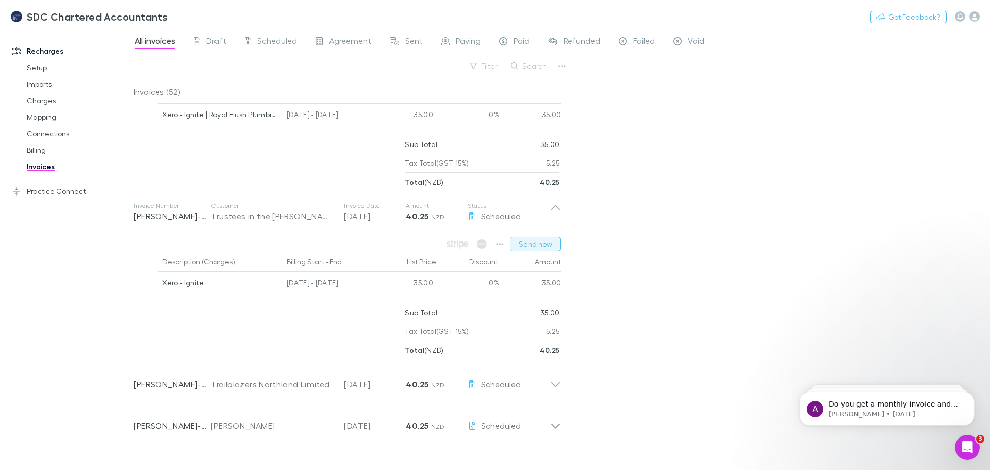
click at [543, 240] on button "Send now" at bounding box center [535, 244] width 51 height 14
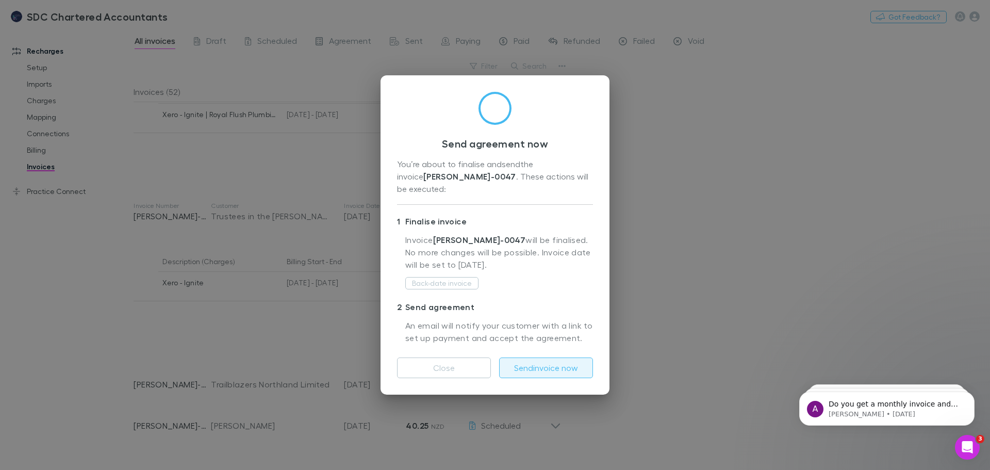
click at [541, 357] on button "Send invoice now" at bounding box center [546, 367] width 94 height 21
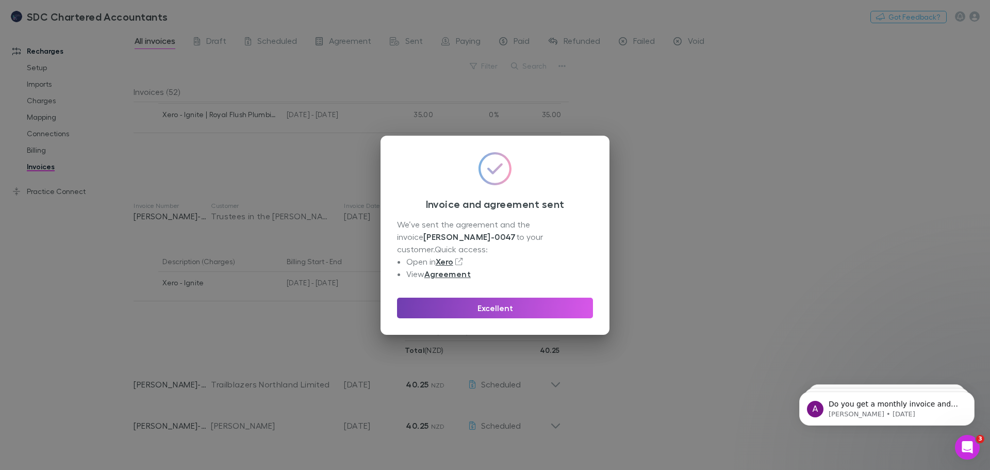
click at [532, 301] on button "Excellent" at bounding box center [495, 308] width 196 height 21
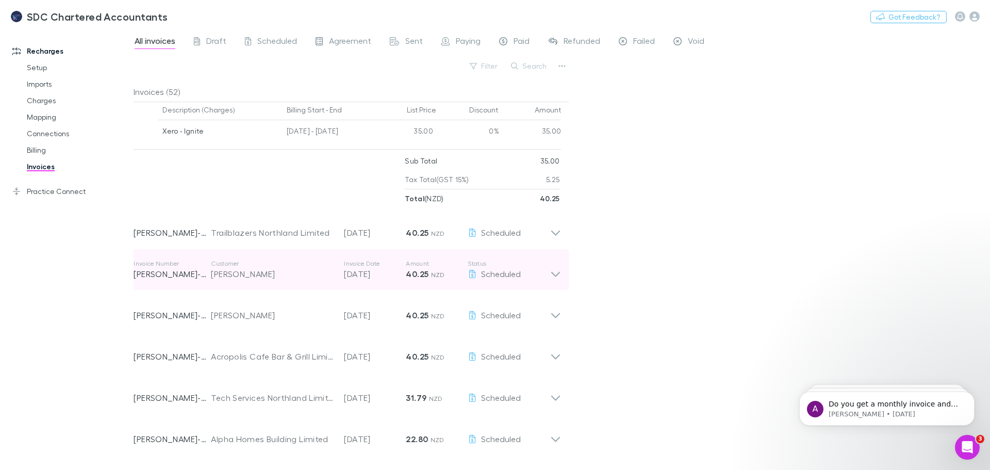
scroll to position [1289, 0]
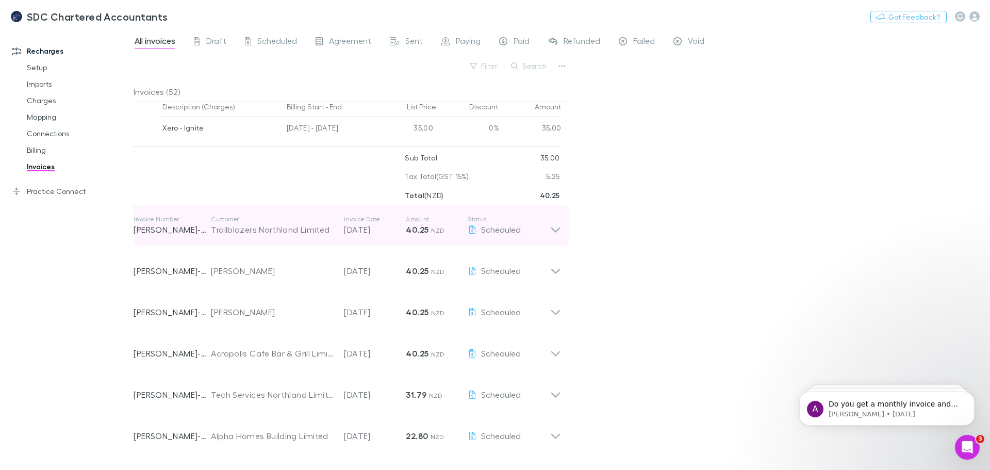
click at [547, 227] on div "Scheduled" at bounding box center [509, 229] width 82 height 12
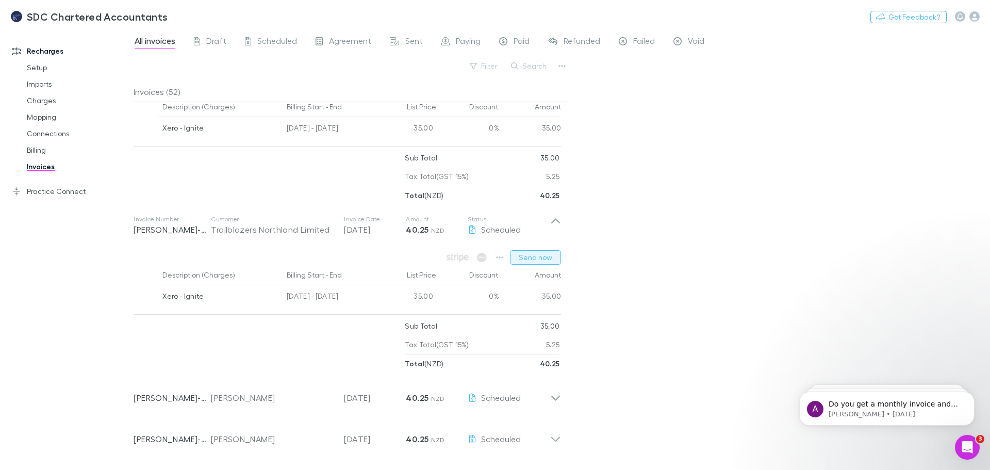
click at [538, 254] on button "Send now" at bounding box center [535, 257] width 51 height 14
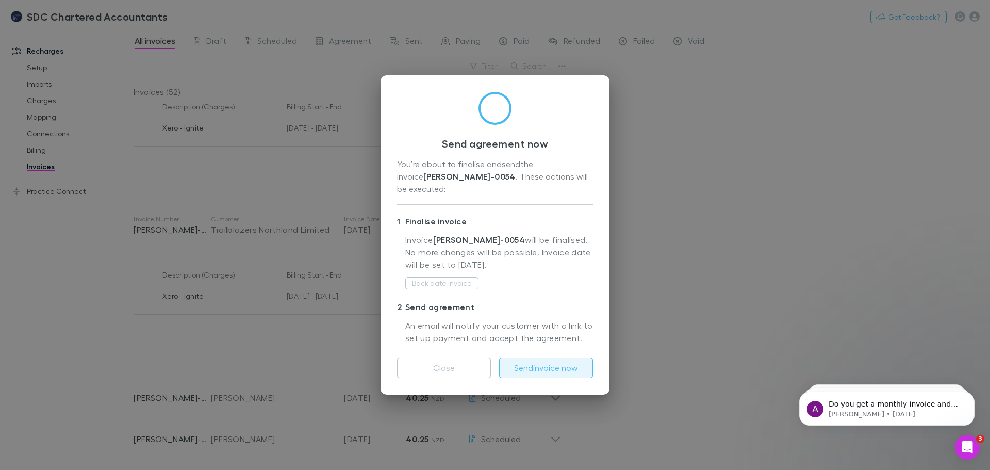
drag, startPoint x: 541, startPoint y: 369, endPoint x: 540, endPoint y: 361, distance: 7.8
click at [540, 364] on button "Send invoice now" at bounding box center [546, 367] width 94 height 21
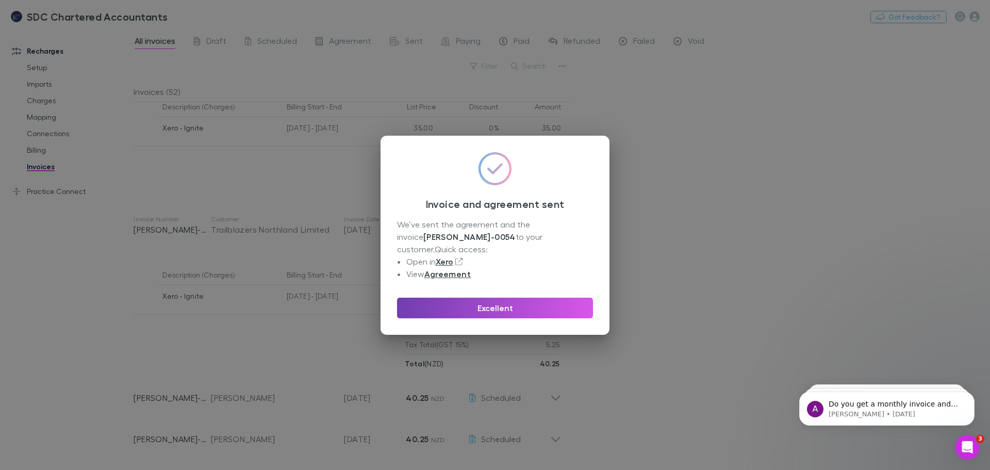
click at [539, 299] on button "Excellent" at bounding box center [495, 308] width 196 height 21
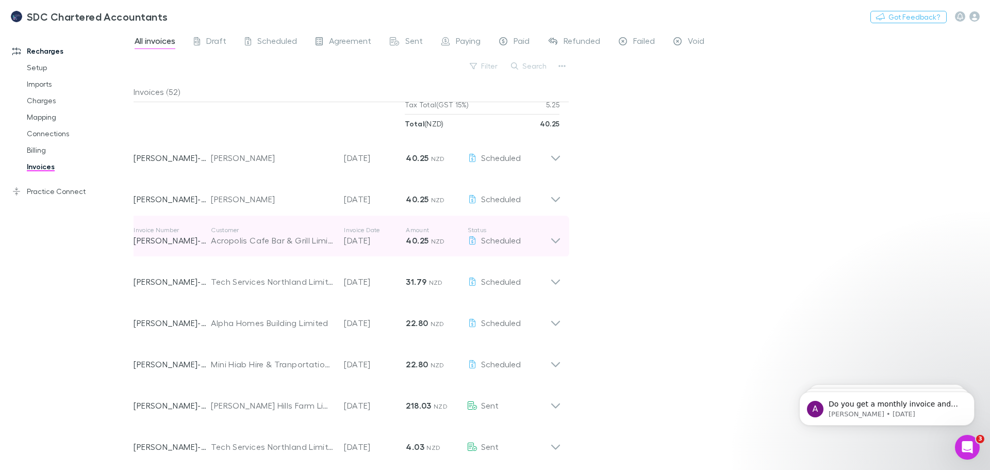
scroll to position [1547, 0]
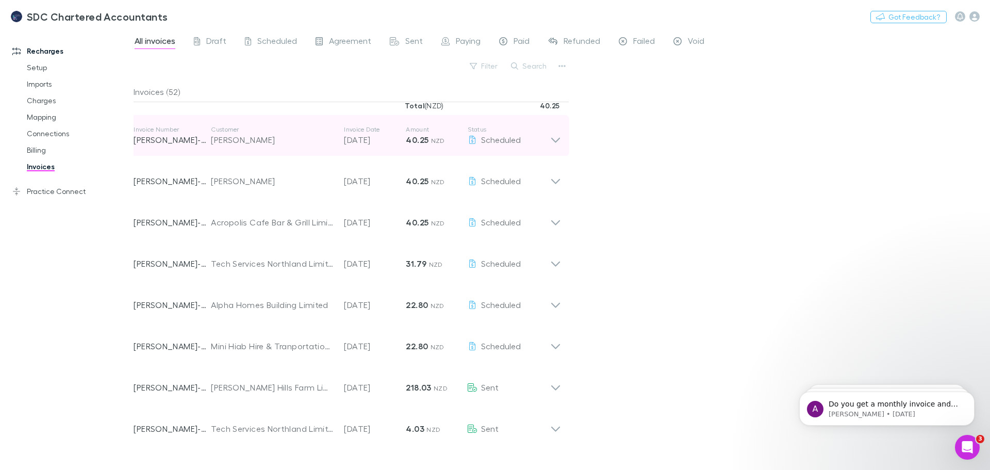
drag, startPoint x: 555, startPoint y: 144, endPoint x: 555, endPoint y: 154, distance: 9.3
click at [555, 144] on icon at bounding box center [555, 135] width 11 height 21
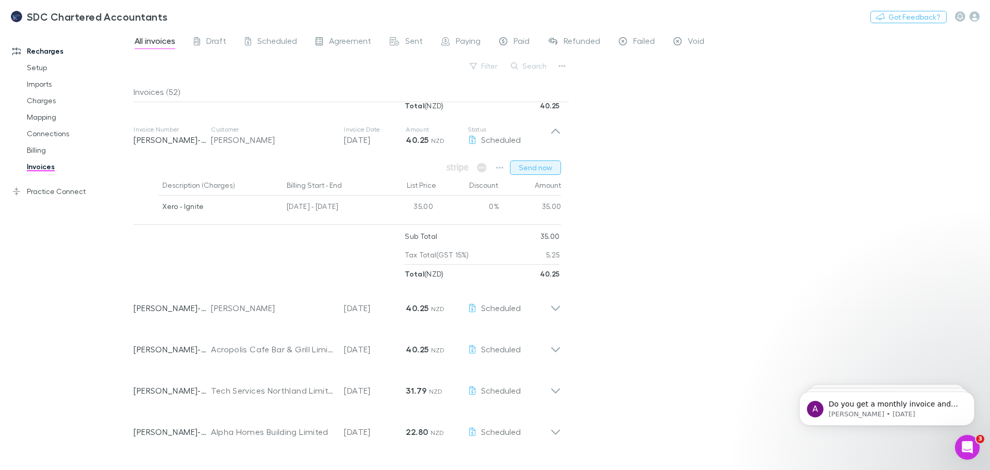
click at [547, 164] on button "Send now" at bounding box center [535, 167] width 51 height 14
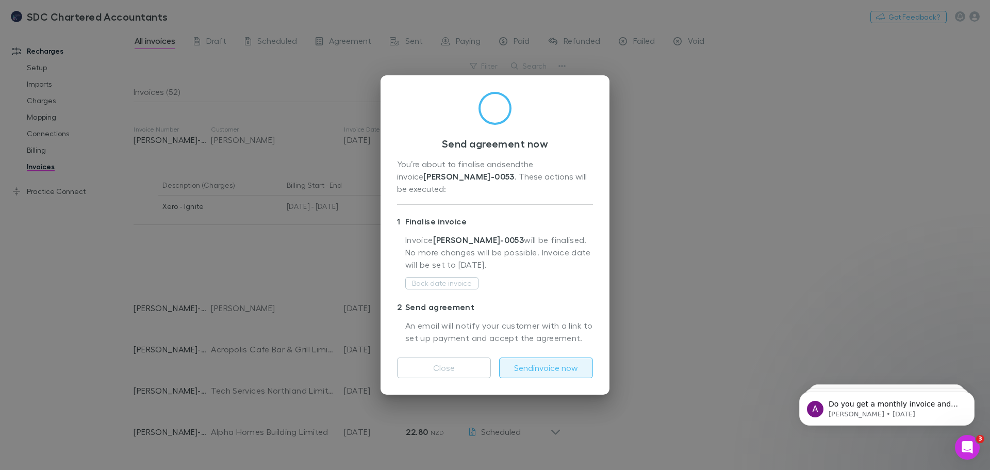
click at [552, 361] on button "Send invoice now" at bounding box center [546, 367] width 94 height 21
